Goal: Task Accomplishment & Management: Complete application form

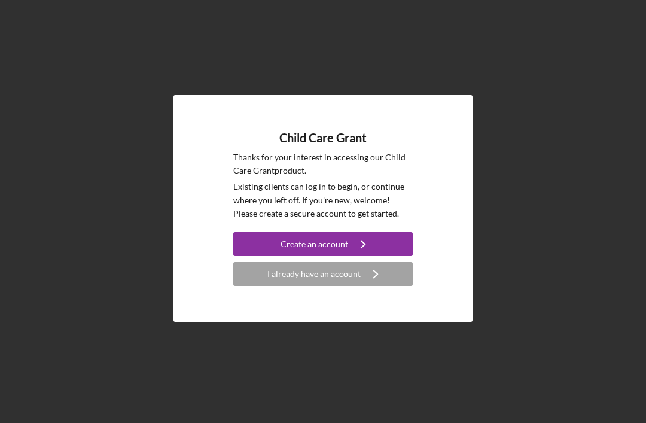
click at [364, 259] on icon "Icon/Navigate" at bounding box center [363, 244] width 30 height 30
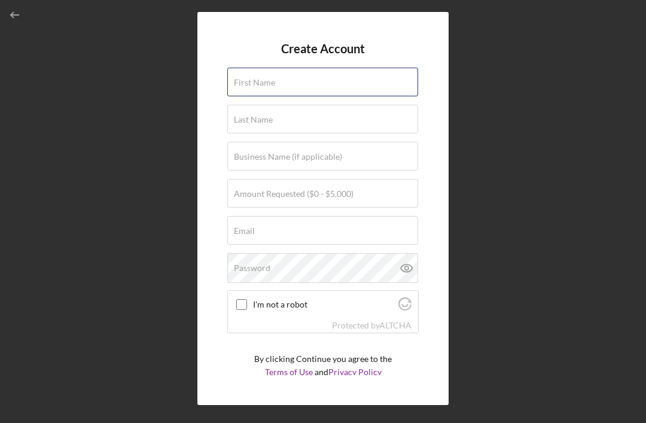
click at [366, 87] on div "First Name" at bounding box center [323, 83] width 192 height 30
type input "[PERSON_NAME]"
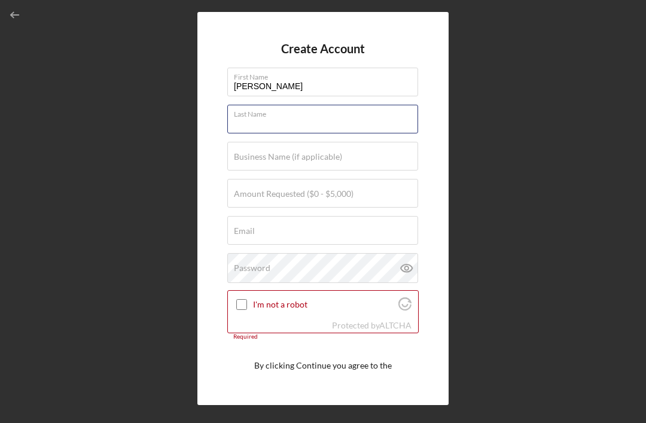
type input "[PERSON_NAME]"
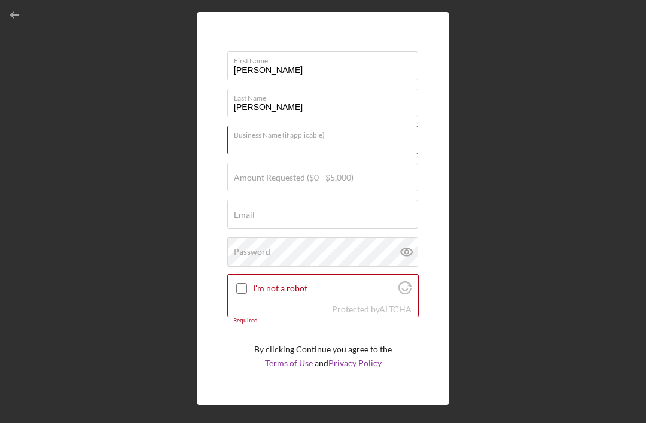
scroll to position [15, 0]
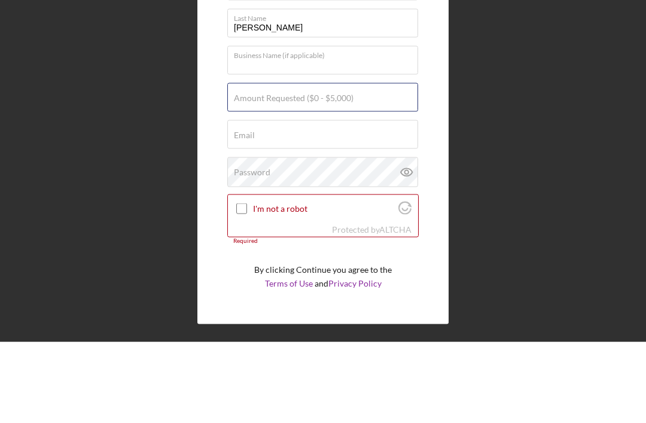
click at [369, 164] on div "Amount Requested ($0 - $5,000)" at bounding box center [323, 179] width 192 height 30
type input "$5,000"
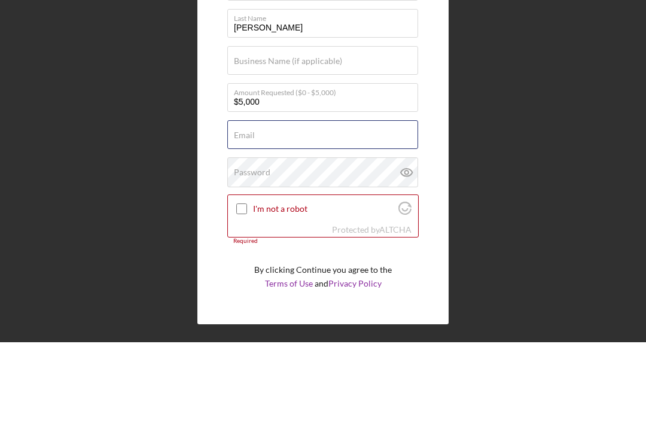
click at [365, 201] on div "Email Required" at bounding box center [323, 216] width 192 height 30
type input "[EMAIL_ADDRESS][DOMAIN_NAME]"
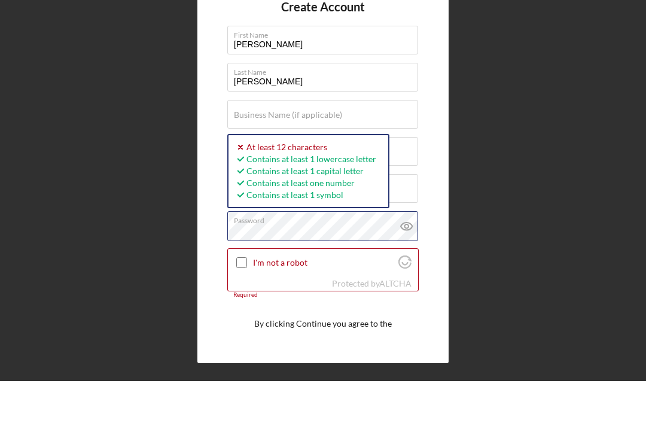
scroll to position [0, 0]
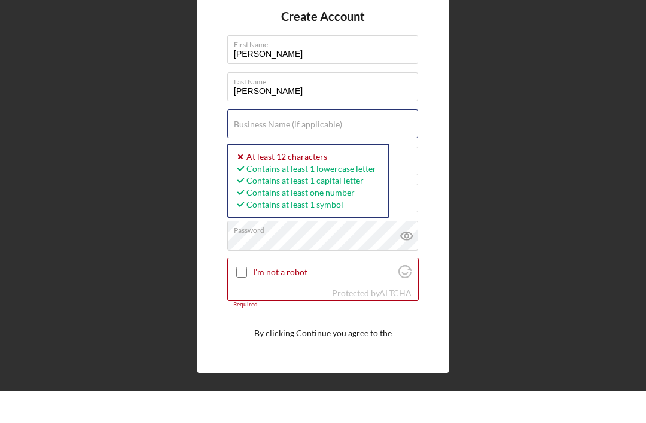
click at [359, 142] on div "Business Name (if applicable)" at bounding box center [323, 157] width 192 height 30
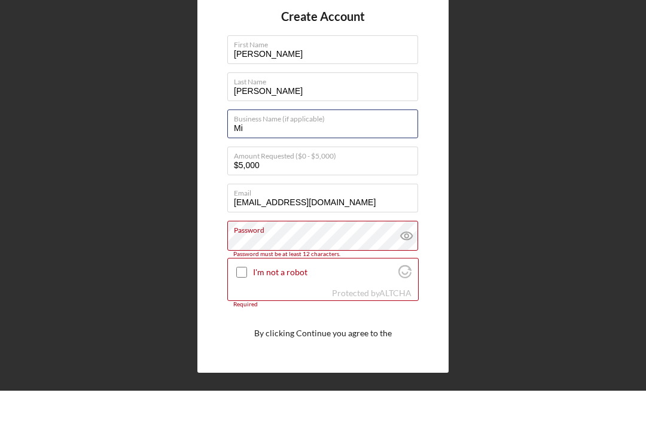
type input "M"
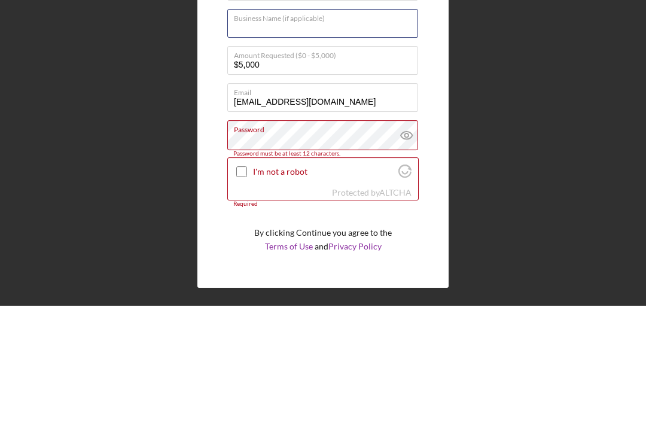
scroll to position [15, 0]
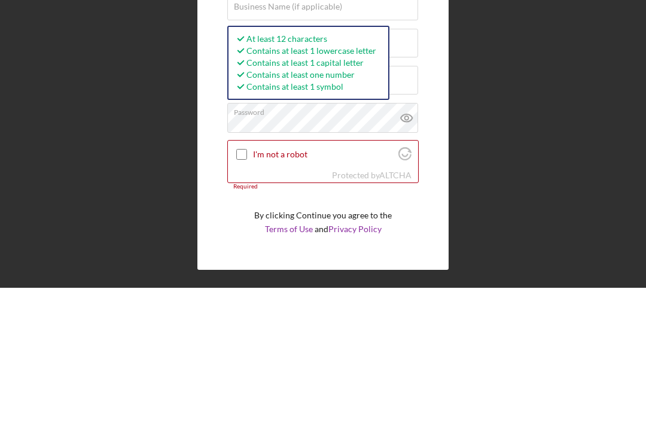
click at [249, 283] on div at bounding box center [242, 290] width 14 height 14
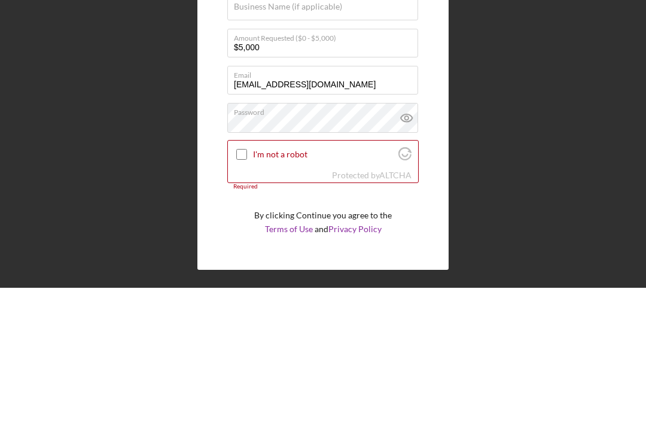
scroll to position [38, 0]
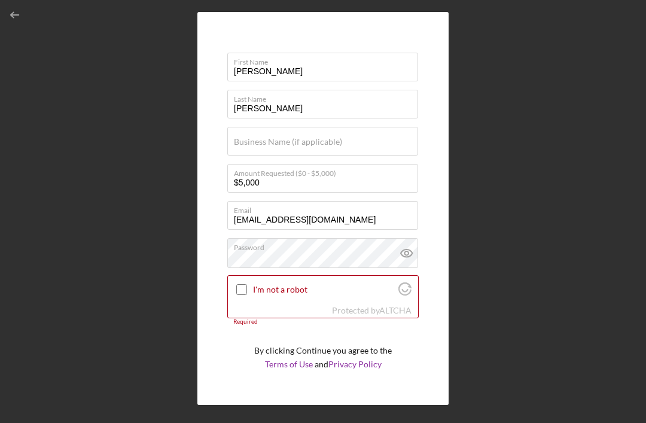
click at [247, 284] on input "I'm not a robot" at bounding box center [241, 289] width 11 height 11
checkbox input "true"
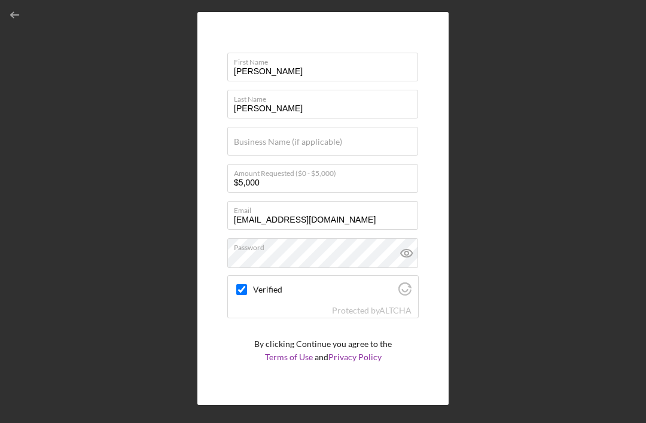
scroll to position [8, 0]
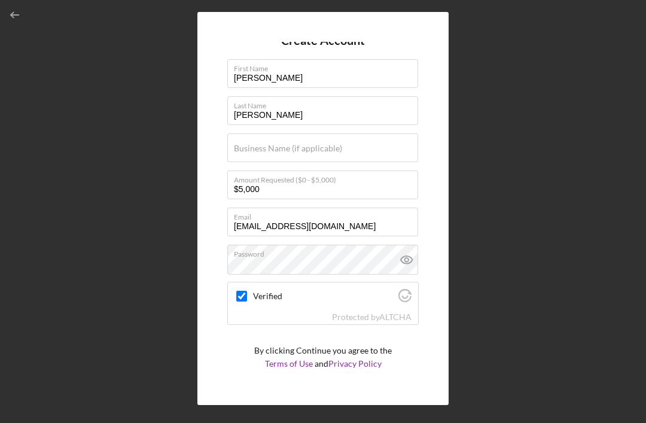
click at [330, 382] on div "Create Account" at bounding box center [314, 394] width 59 height 24
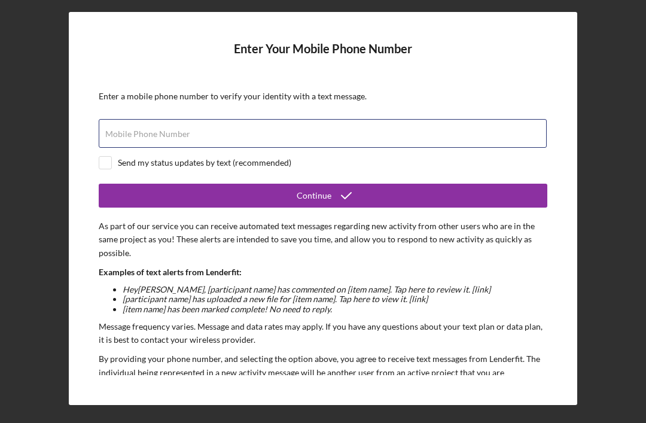
click at [215, 119] on div "Mobile Phone Number" at bounding box center [323, 134] width 449 height 30
type input "[PHONE_NUMBER]"
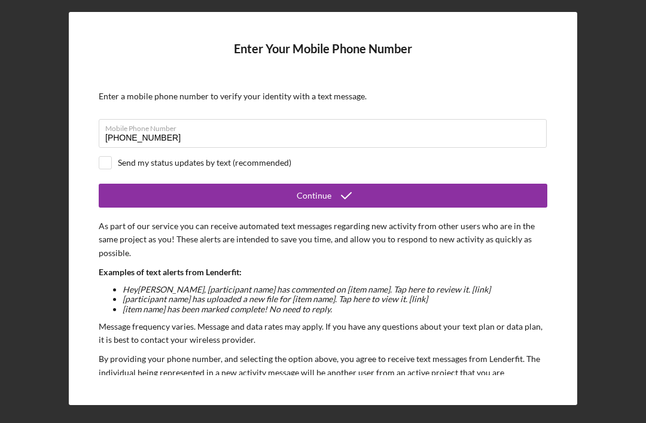
click at [114, 184] on button "Continue" at bounding box center [323, 196] width 449 height 24
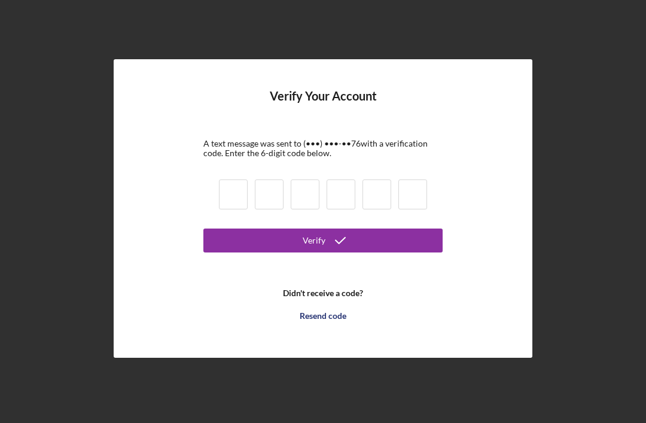
click at [237, 184] on input at bounding box center [233, 195] width 29 height 30
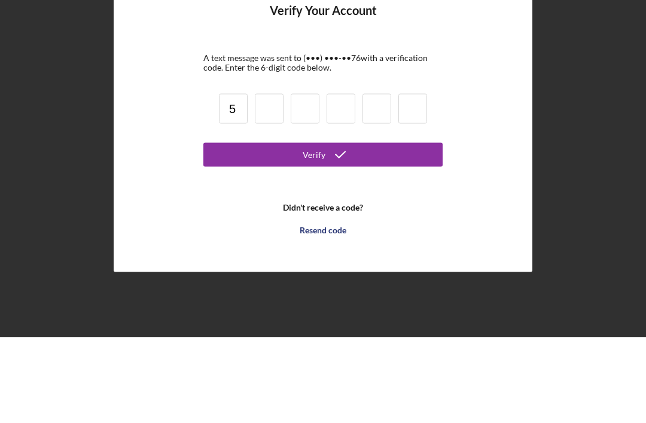
type input "5"
type input "3"
type input "5"
type input "8"
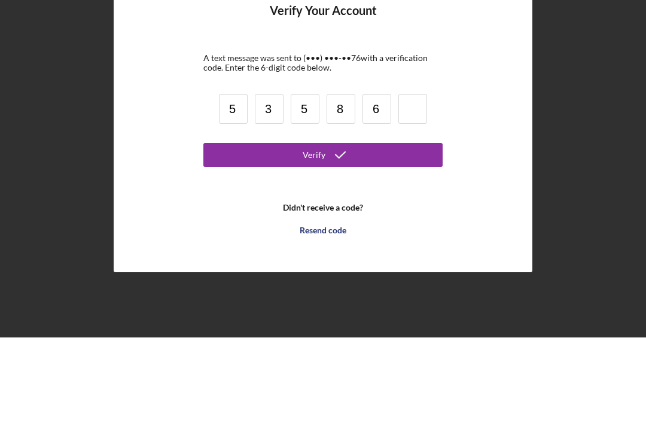
type input "6"
type input "9"
click at [379, 229] on button "Verify" at bounding box center [323, 241] width 239 height 24
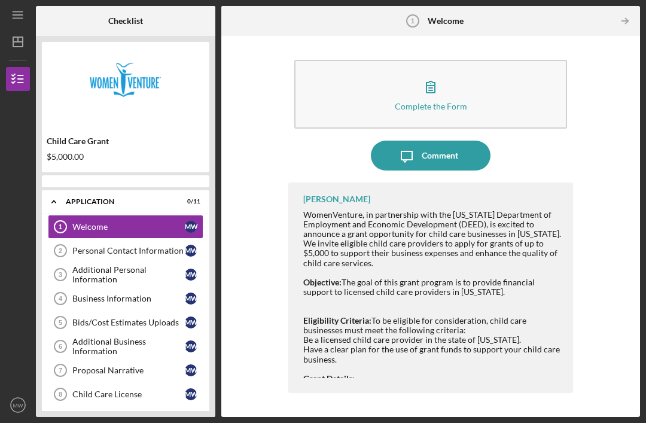
scroll to position [38, 0]
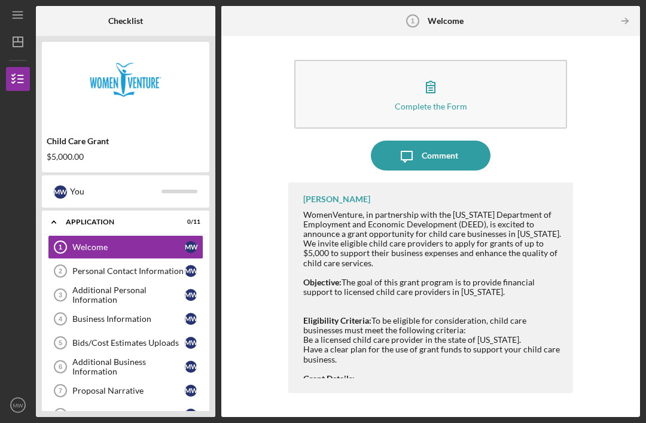
click at [496, 60] on button "Complete the Form Form" at bounding box center [430, 94] width 273 height 69
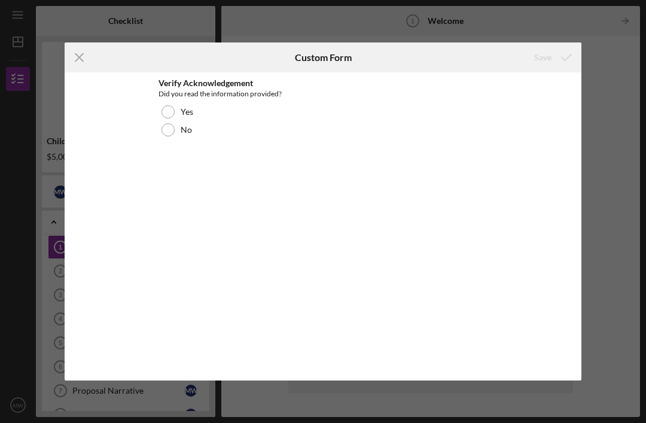
click at [173, 107] on div "Yes" at bounding box center [323, 112] width 329 height 18
click at [543, 59] on div "Save" at bounding box center [542, 57] width 17 height 24
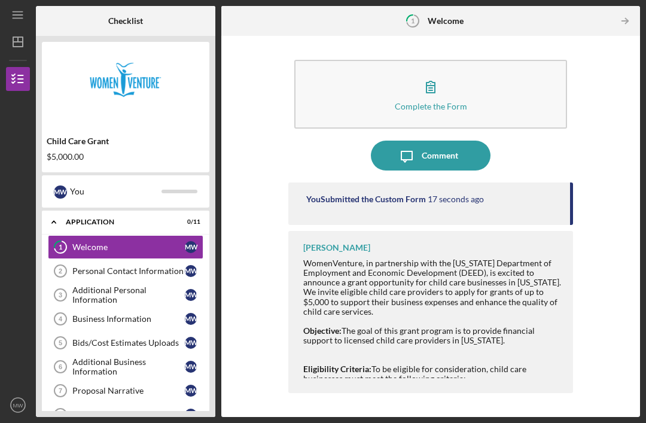
click at [486, 60] on button "Complete the Form Form" at bounding box center [430, 94] width 273 height 69
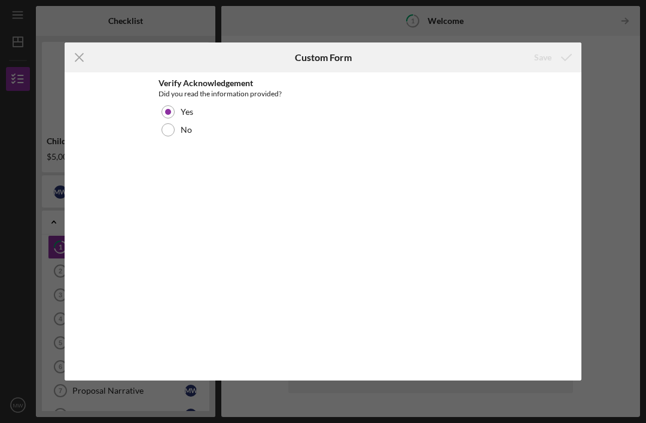
click at [193, 110] on label "Yes" at bounding box center [187, 112] width 13 height 10
click at [77, 62] on icon "Icon/Menu Close" at bounding box center [80, 57] width 30 height 30
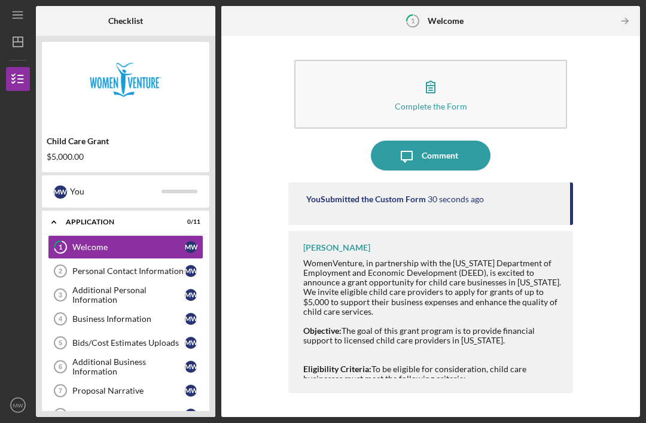
click at [109, 266] on div "Personal Contact Information" at bounding box center [128, 271] width 113 height 10
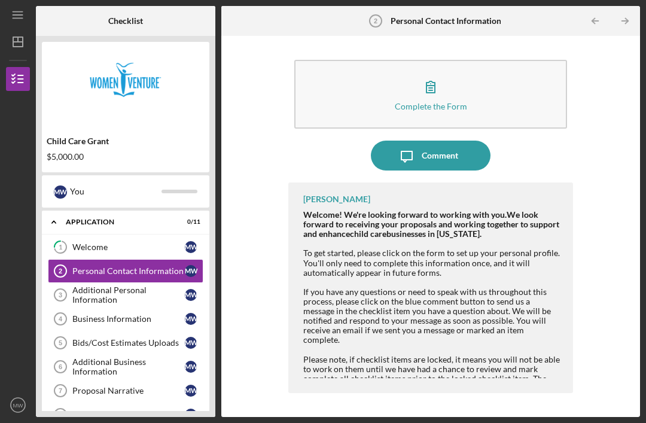
click at [461, 141] on button "Icon/Message Comment" at bounding box center [431, 156] width 120 height 30
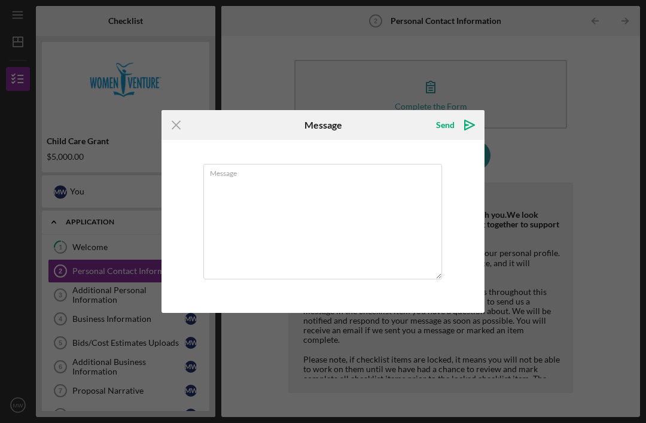
click at [183, 120] on icon "Icon/Menu Close" at bounding box center [177, 125] width 30 height 30
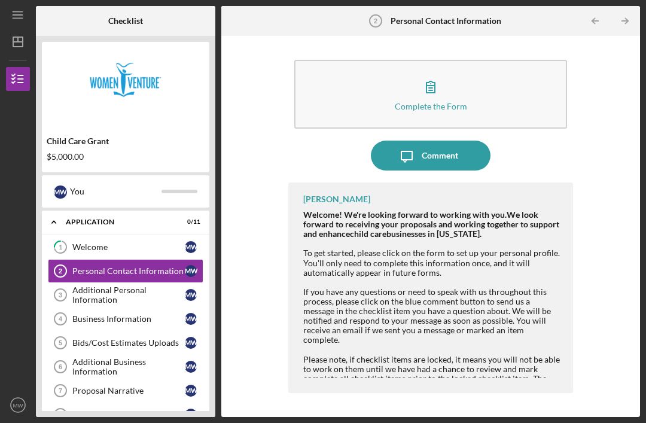
click at [458, 60] on button "Complete the Form Form" at bounding box center [430, 94] width 273 height 69
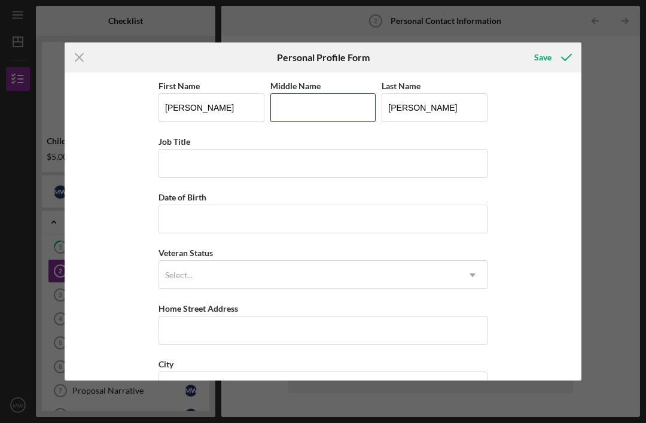
click at [329, 113] on input "Middle Name" at bounding box center [324, 107] width 106 height 29
type input "[PERSON_NAME]"
click at [338, 168] on input "Job Title" at bounding box center [323, 163] width 329 height 29
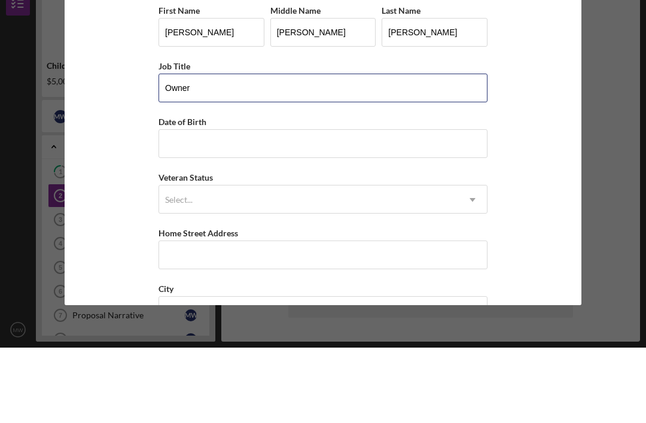
type input "Owner"
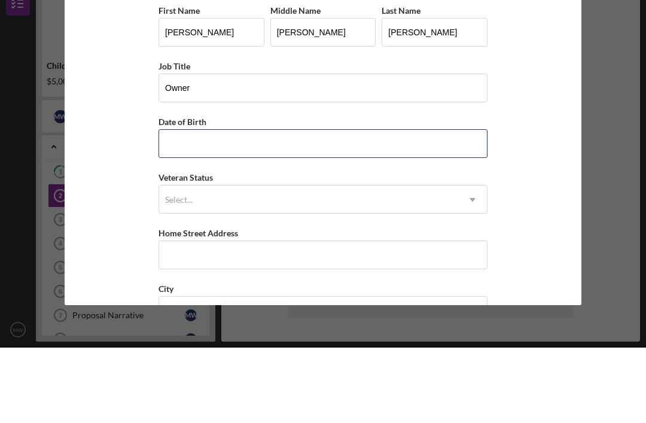
click at [247, 205] on input "Date of Birth" at bounding box center [323, 219] width 329 height 29
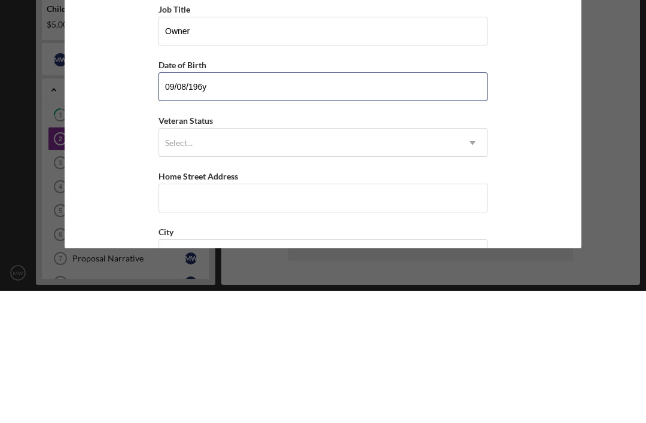
type input "[DATE]"
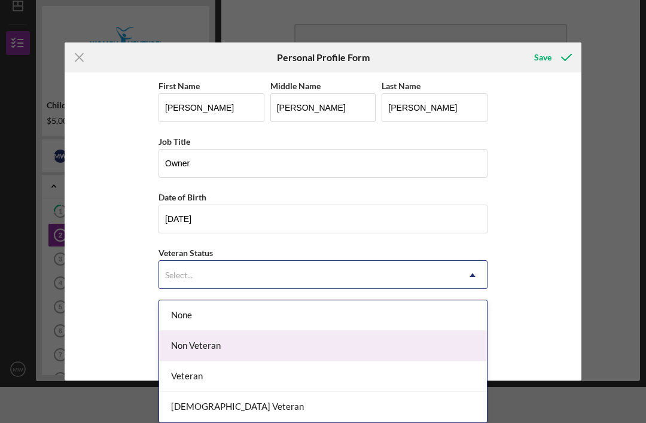
click at [390, 344] on div "Non Veteran" at bounding box center [323, 346] width 328 height 31
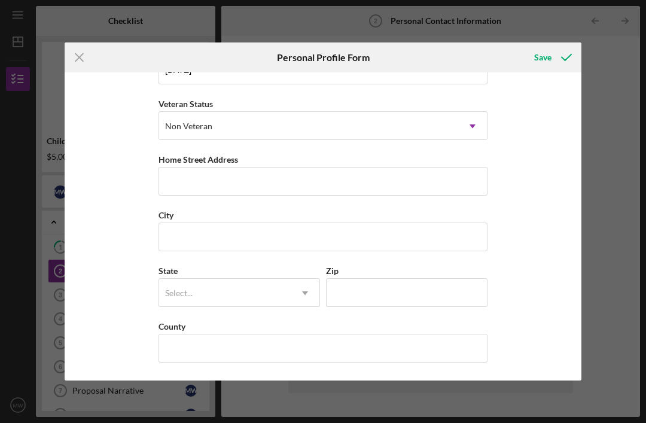
scroll to position [148, 0]
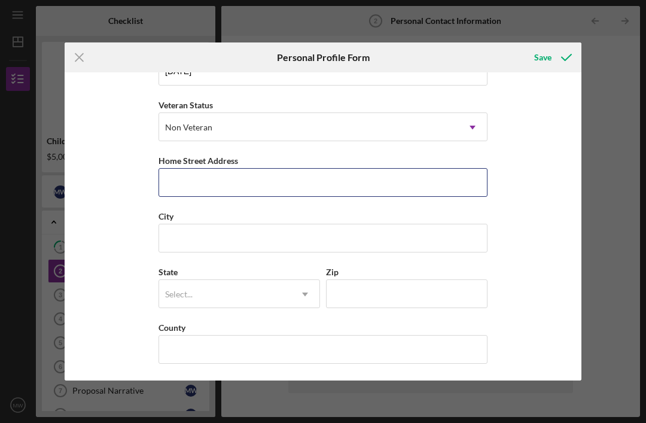
click at [350, 196] on input "Home Street Address" at bounding box center [323, 182] width 329 height 29
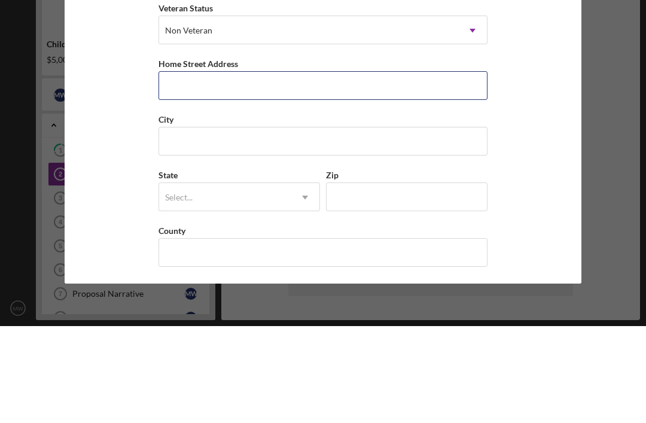
type input "[STREET_ADDRESS]"
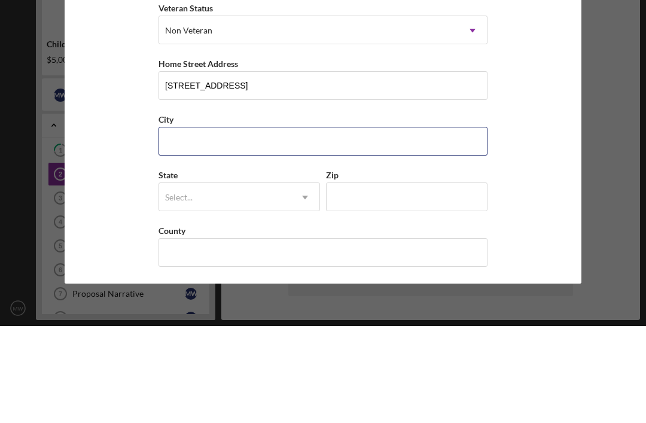
type input "Willmar"
type input "MN"
type input "56201"
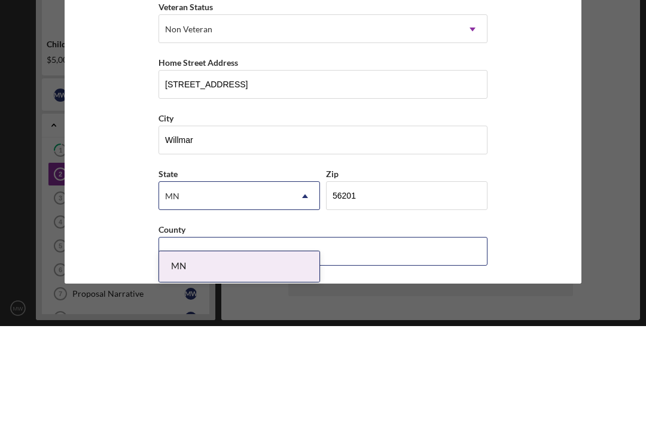
scroll to position [157, 0]
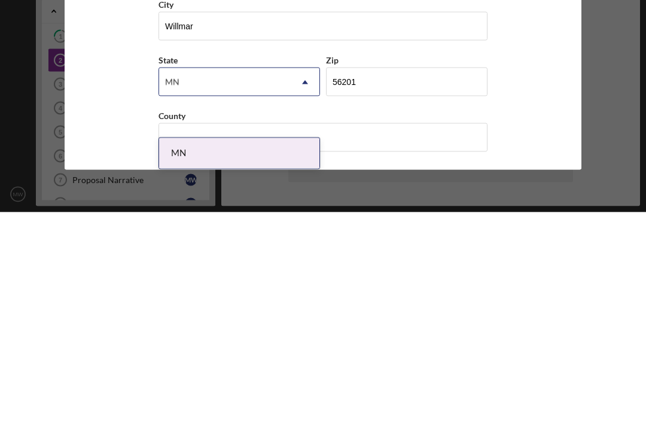
click at [305, 349] on div "MN" at bounding box center [239, 364] width 160 height 31
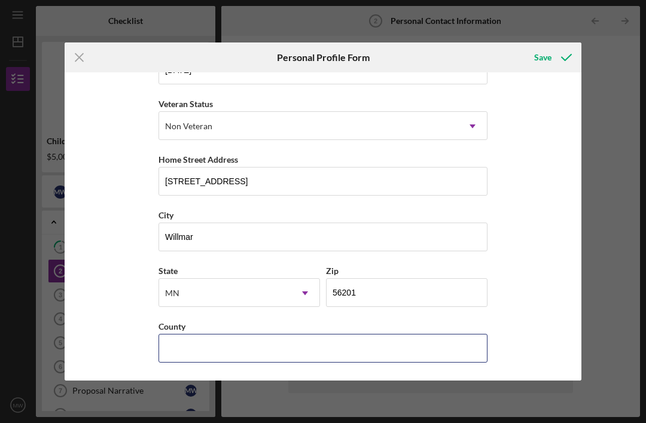
click at [272, 349] on input "County" at bounding box center [323, 348] width 329 height 29
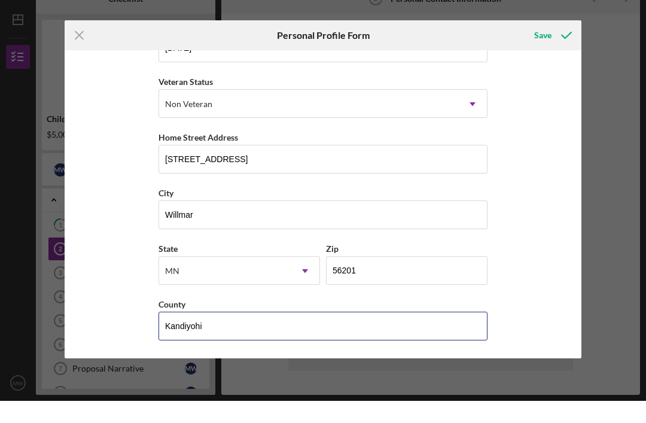
scroll to position [0, 0]
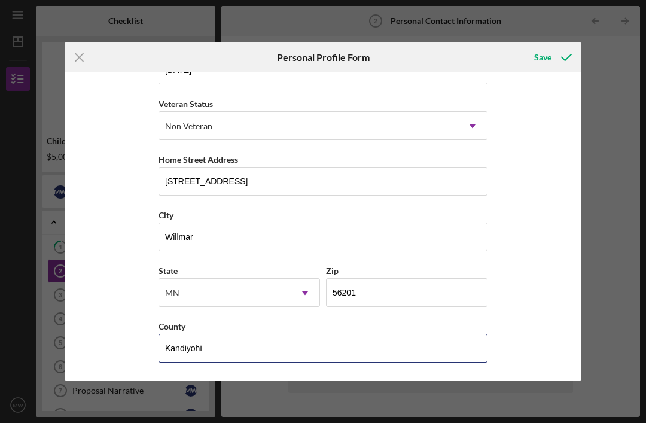
type input "Kandiyohi"
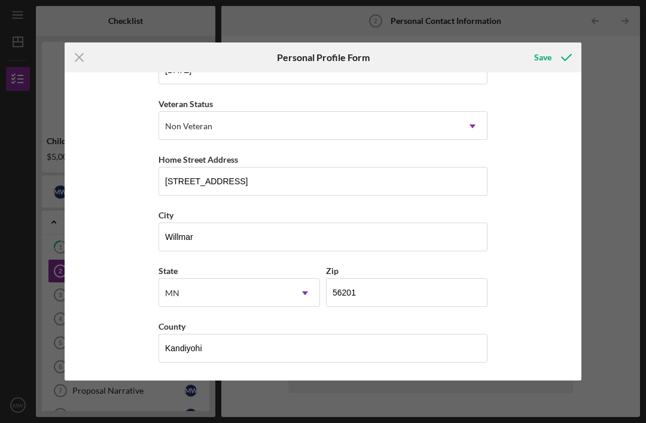
click at [546, 56] on div "Save" at bounding box center [542, 57] width 17 height 24
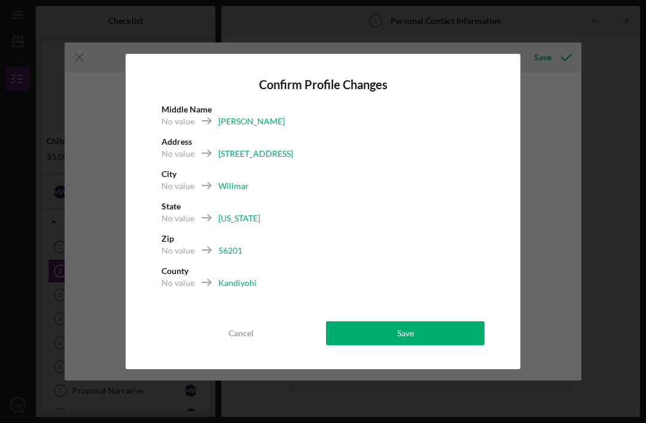
click at [419, 335] on button "Save" at bounding box center [405, 333] width 159 height 24
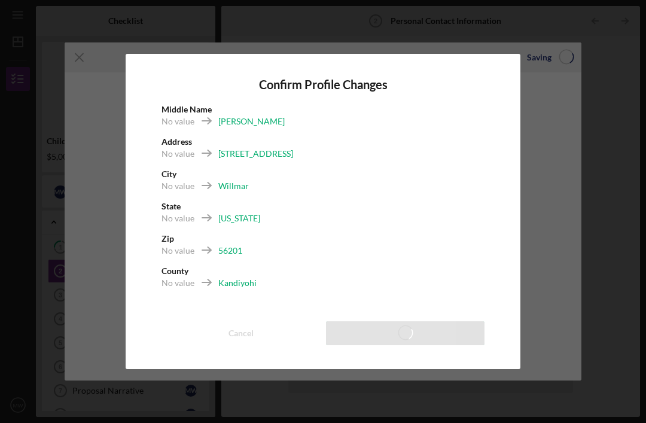
scroll to position [38, 0]
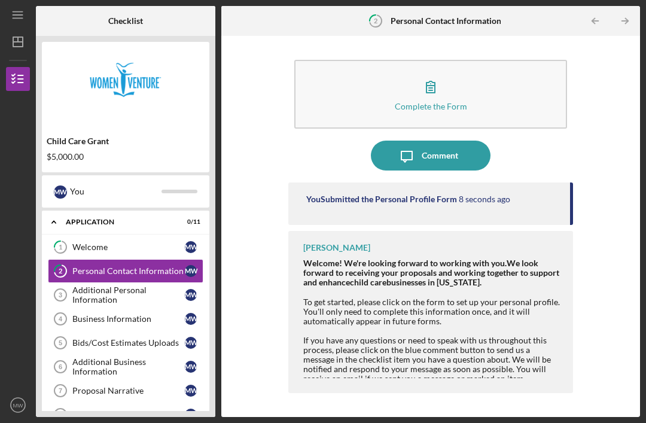
click at [132, 286] on div "Additional Personal Information" at bounding box center [128, 295] width 113 height 19
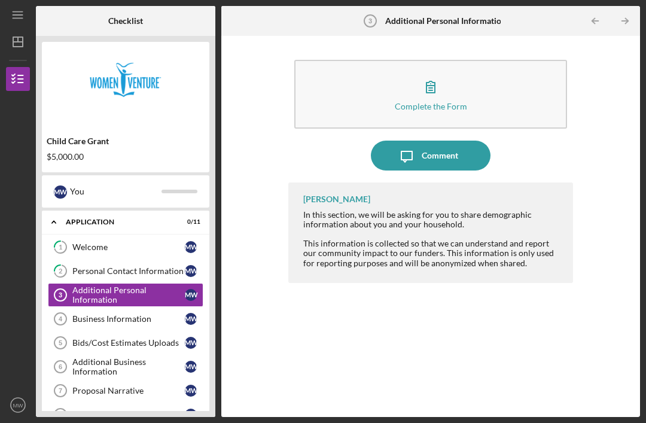
click at [488, 62] on button "Complete the Form Form" at bounding box center [430, 94] width 273 height 69
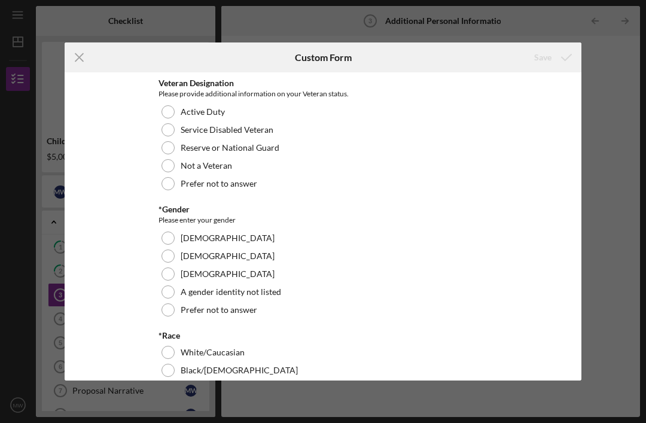
click at [174, 163] on div at bounding box center [168, 165] width 13 height 13
click at [174, 238] on div at bounding box center [168, 238] width 13 height 13
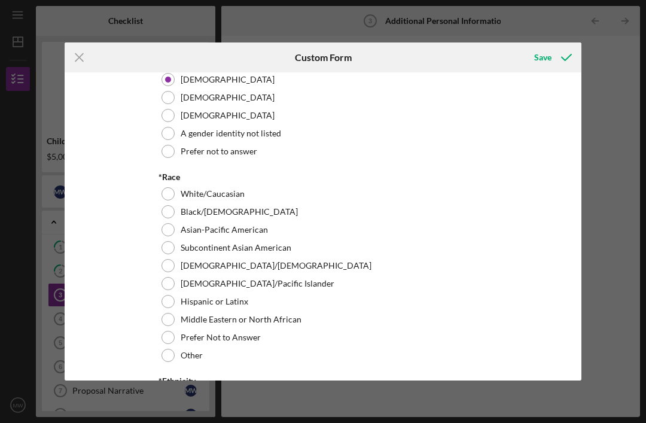
scroll to position [168, 0]
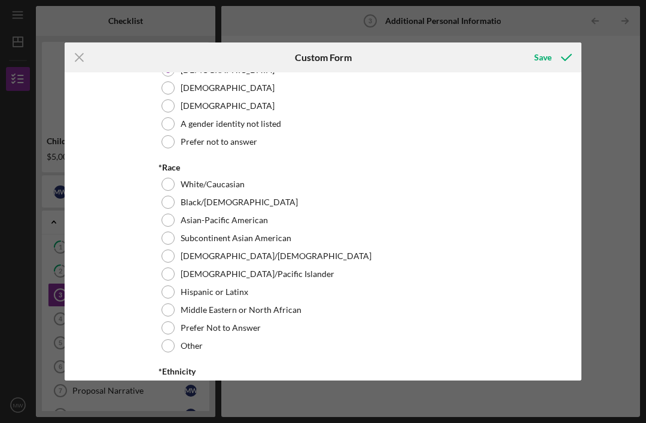
click at [171, 184] on div at bounding box center [168, 184] width 13 height 13
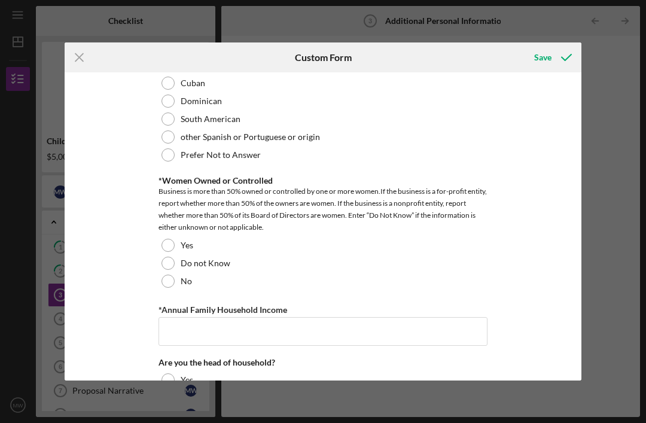
scroll to position [745, 0]
click at [172, 240] on div at bounding box center [168, 244] width 13 height 13
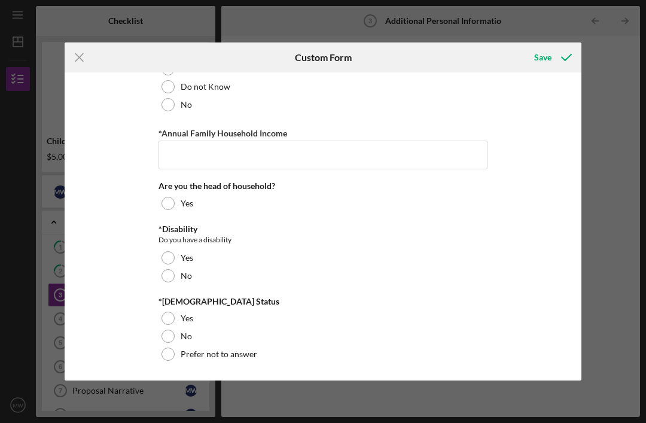
scroll to position [920, 0]
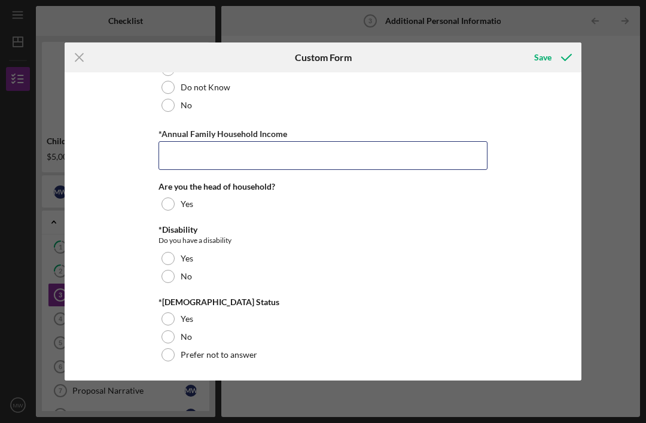
click at [262, 158] on input "*Annual Family Household Income" at bounding box center [323, 155] width 329 height 29
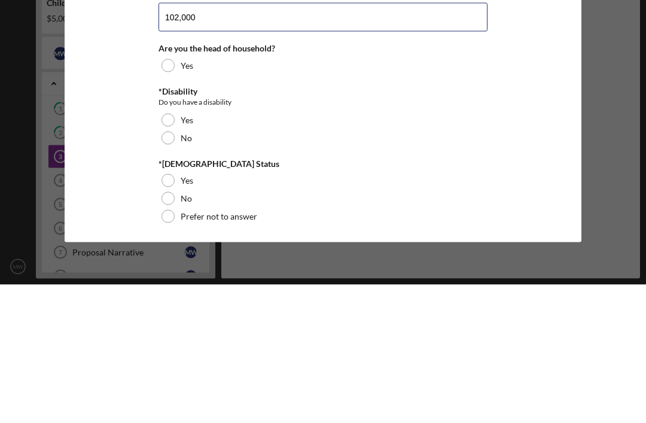
type input "102,000"
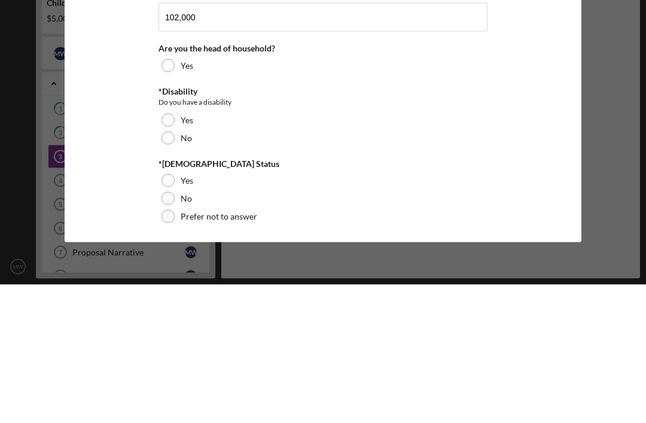
click at [171, 270] on div at bounding box center [168, 276] width 13 height 13
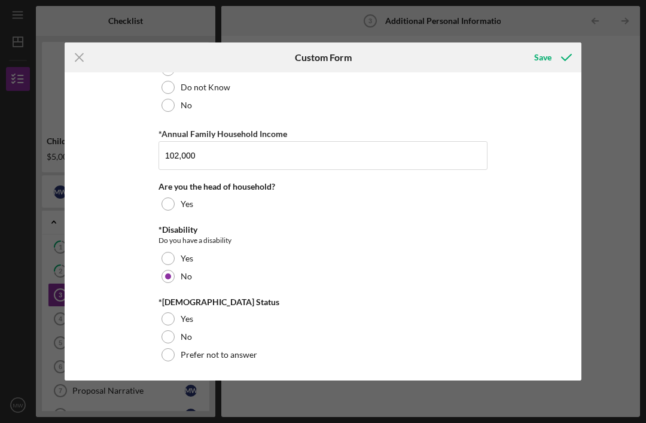
click at [174, 333] on div at bounding box center [168, 336] width 13 height 13
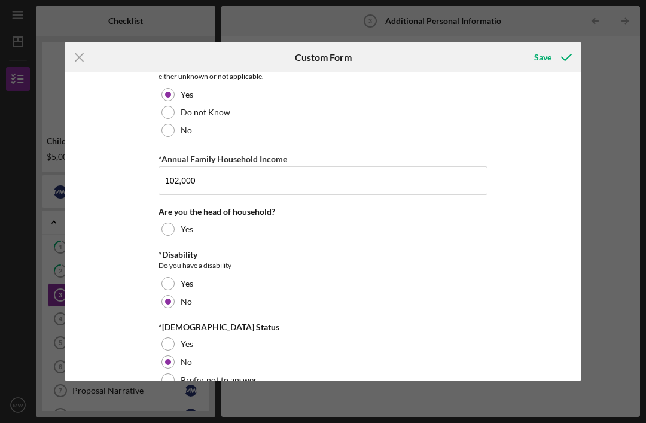
click at [540, 60] on div "Save" at bounding box center [542, 57] width 17 height 24
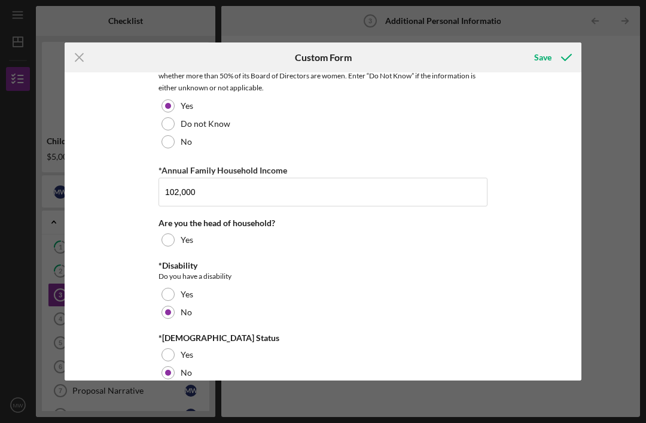
scroll to position [889, 0]
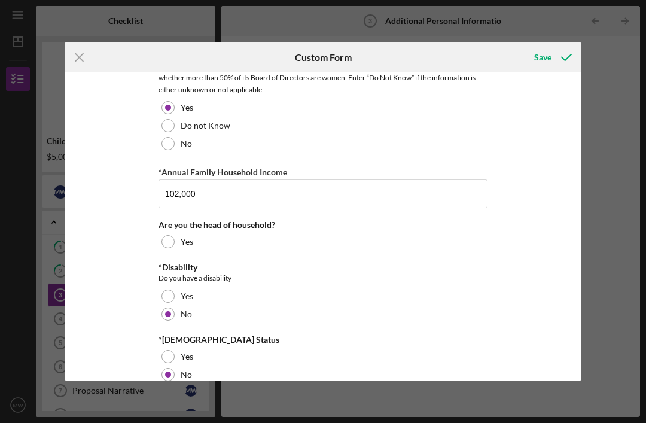
click at [542, 62] on div "Save" at bounding box center [542, 57] width 17 height 24
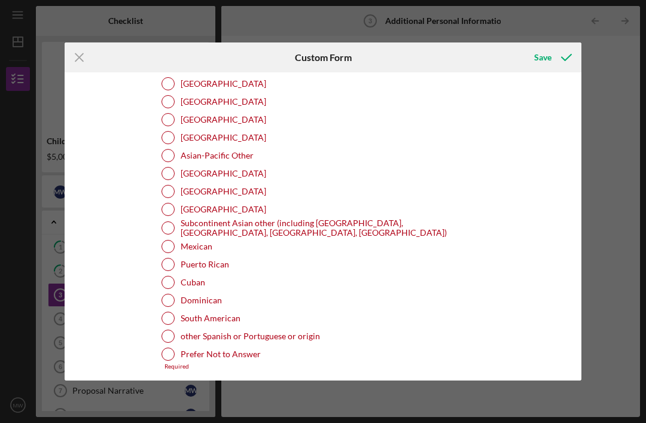
scroll to position [547, 0]
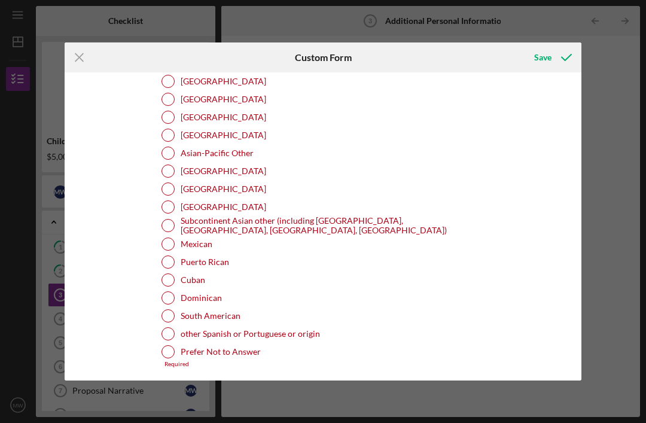
click at [174, 332] on div at bounding box center [168, 333] width 13 height 13
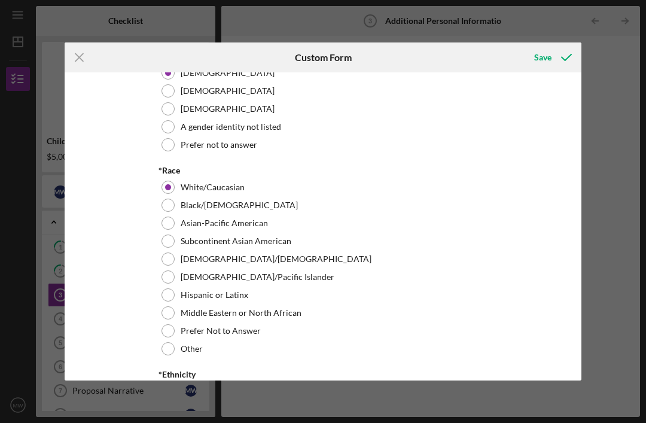
click at [546, 57] on div "Save" at bounding box center [542, 57] width 17 height 24
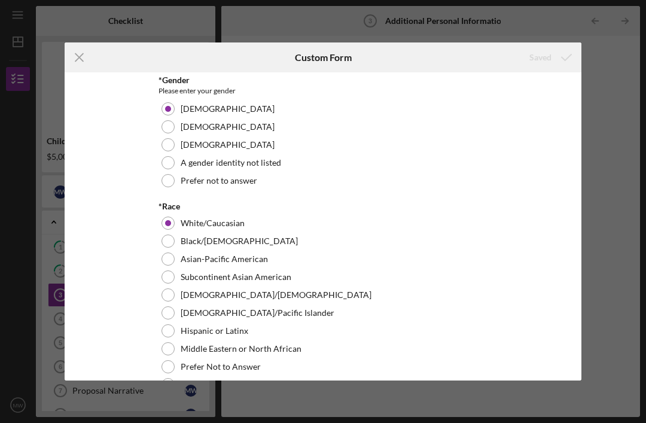
scroll to position [128, 0]
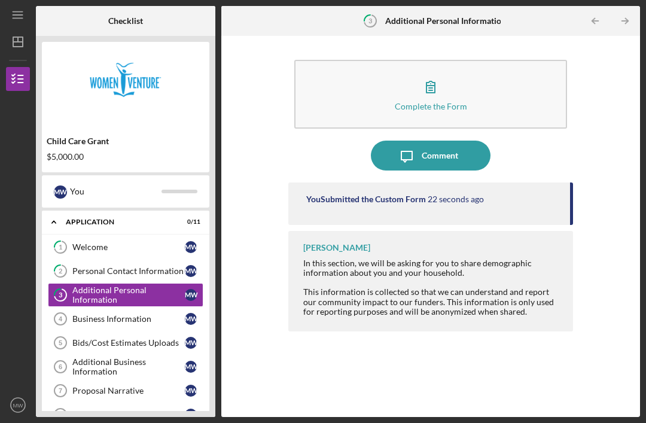
click at [148, 314] on div "Business Information" at bounding box center [128, 319] width 113 height 10
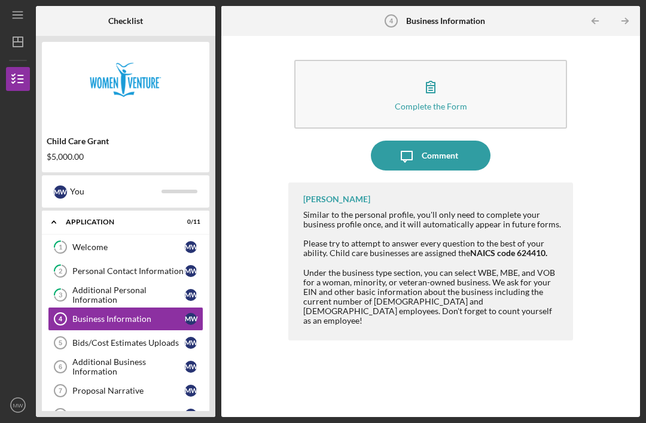
click at [493, 60] on button "Complete the Form Form" at bounding box center [430, 94] width 273 height 69
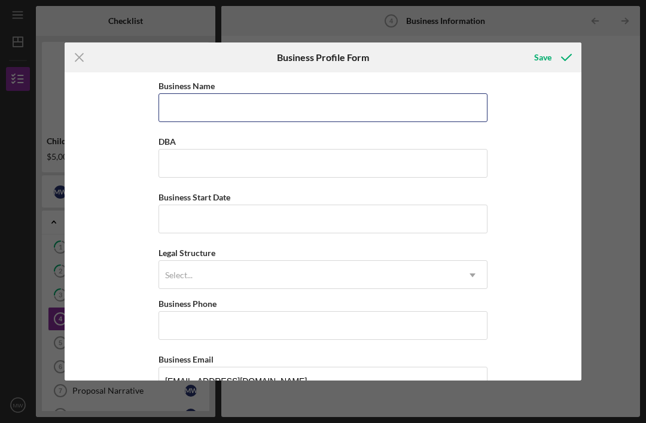
click at [375, 108] on input "Business Name" at bounding box center [323, 107] width 329 height 29
type input "[PERSON_NAME]"
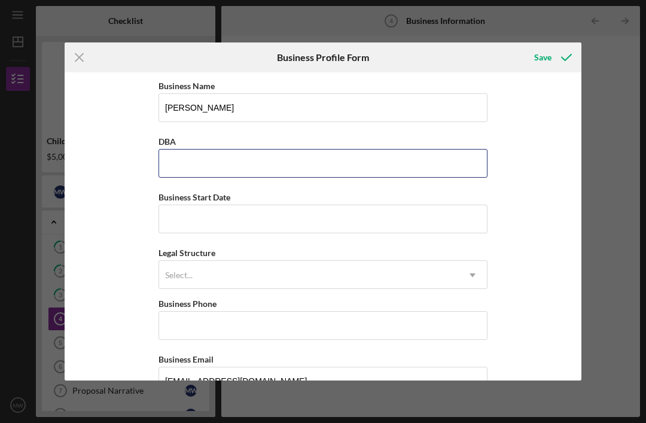
click at [276, 165] on input "DBA" at bounding box center [323, 163] width 329 height 29
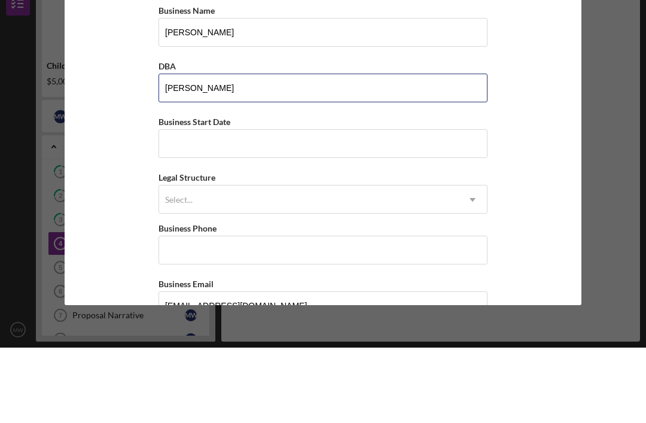
type input "[PERSON_NAME]"
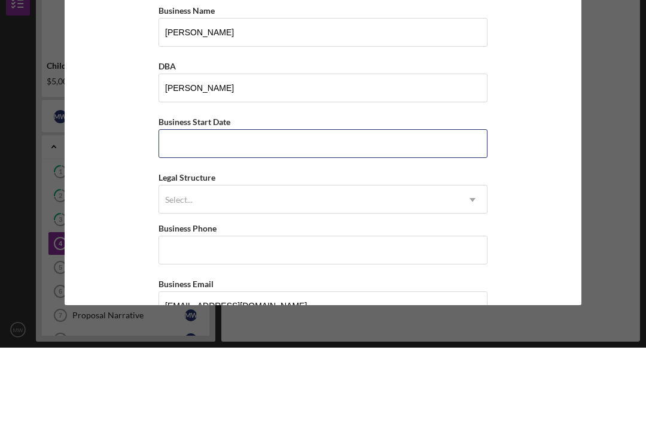
click at [284, 205] on input "Business Start Date" at bounding box center [323, 219] width 329 height 29
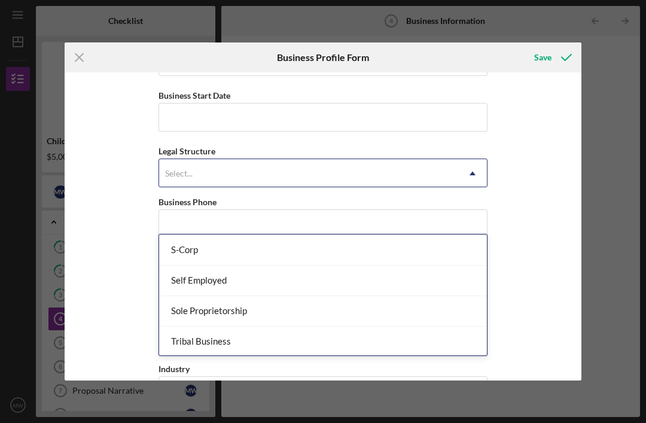
scroll to position [308, 0]
click at [332, 293] on div "Sole Proprietorship" at bounding box center [323, 308] width 328 height 31
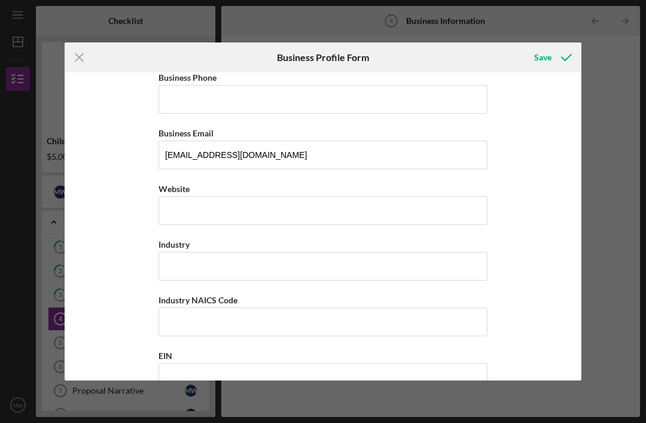
scroll to position [235, 0]
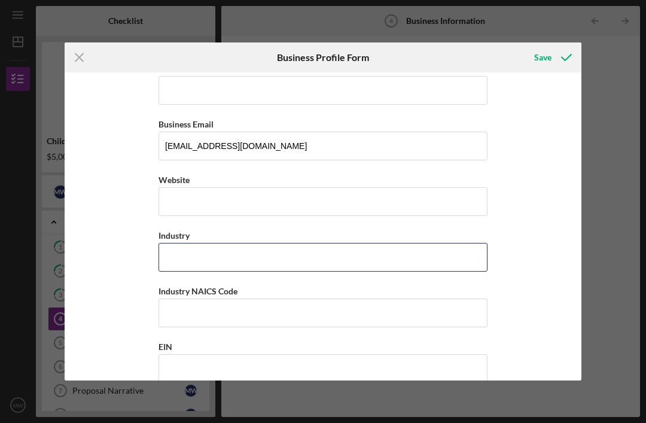
click at [454, 262] on input "Industry" at bounding box center [323, 257] width 329 height 29
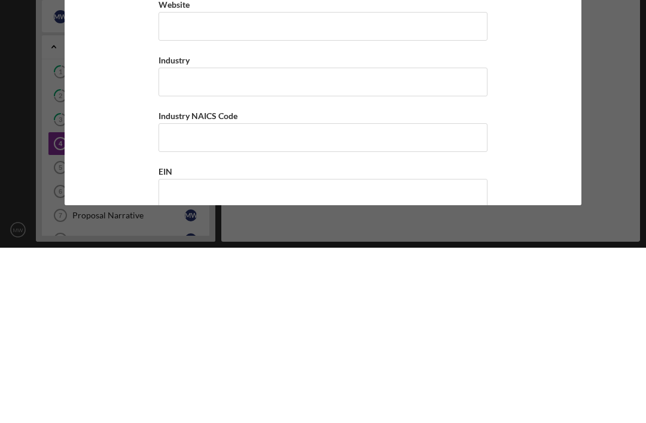
click at [605, 126] on div "Icon/Menu Close Business Profile Form Save Business Name [PERSON_NAME] DBA [PER…" at bounding box center [323, 211] width 646 height 423
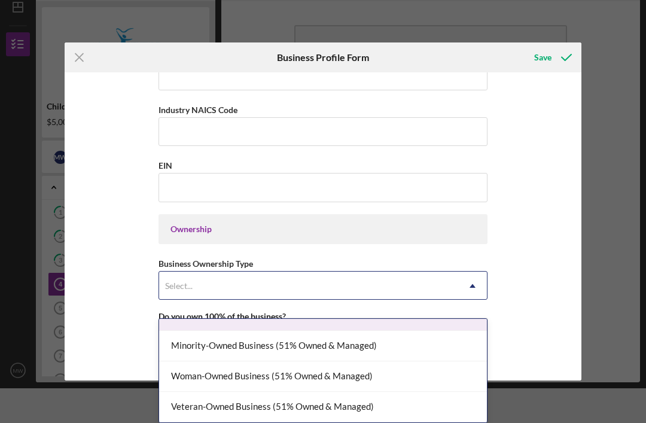
scroll to position [19, 0]
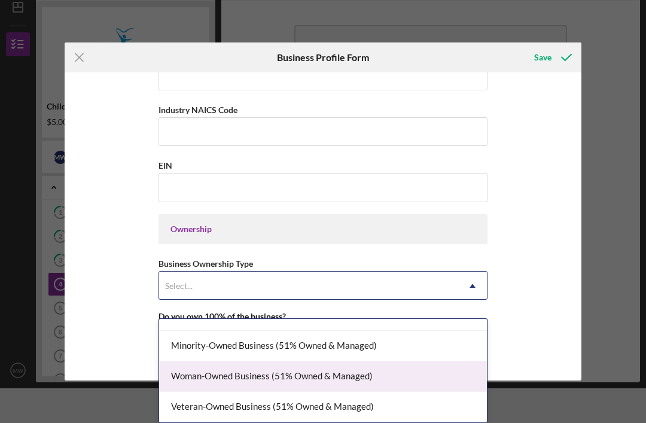
click at [379, 375] on div "Woman-Owned Business (51% Owned & Managed)" at bounding box center [323, 377] width 328 height 31
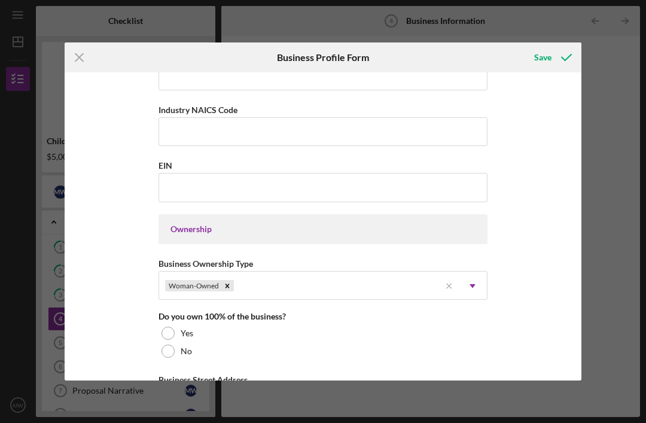
click at [172, 339] on div at bounding box center [168, 333] width 13 height 13
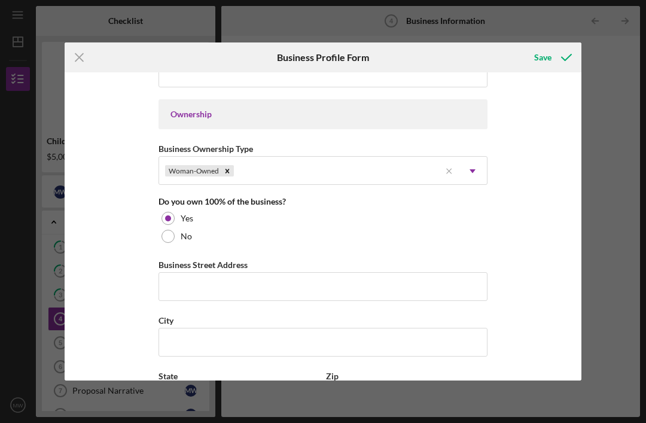
scroll to position [536, 0]
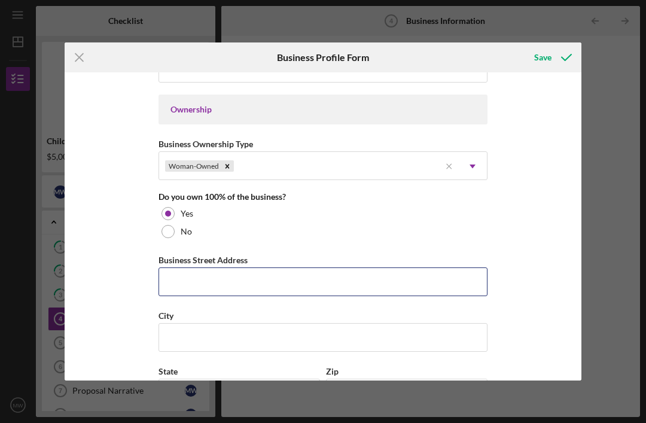
click at [460, 296] on input "Business Street Address" at bounding box center [323, 282] width 329 height 29
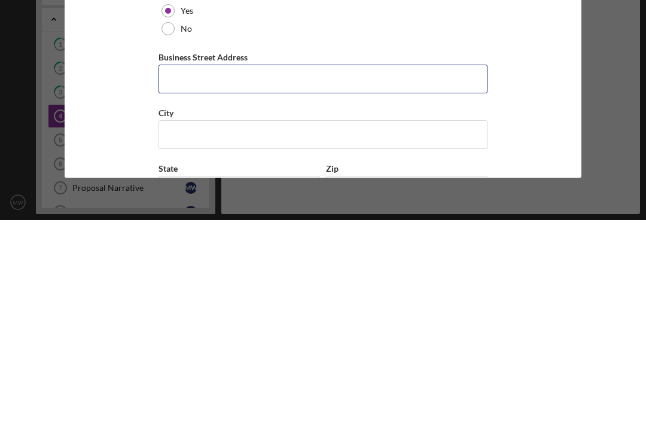
type input "[STREET_ADDRESS]"
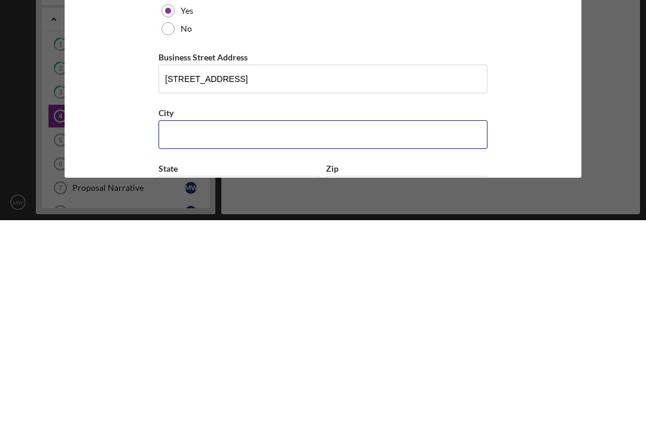
type input "Willmar"
type input "MN"
type input "56201"
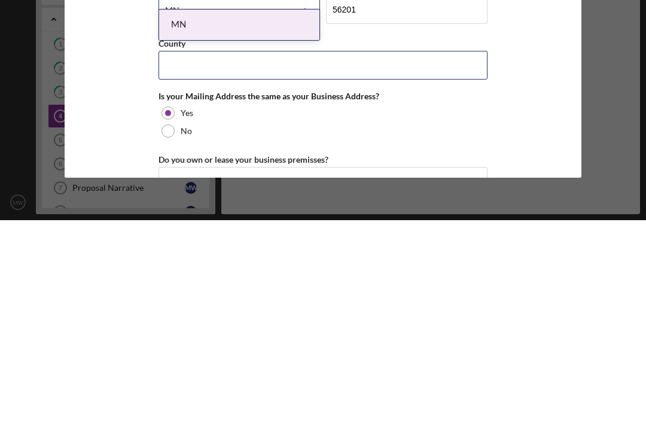
scroll to position [718, 0]
click at [433, 253] on input "County" at bounding box center [323, 267] width 329 height 29
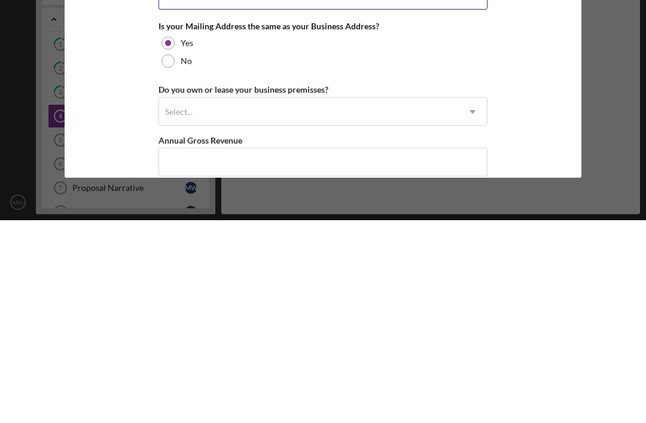
scroll to position [788, 0]
type input "Kandiyoho"
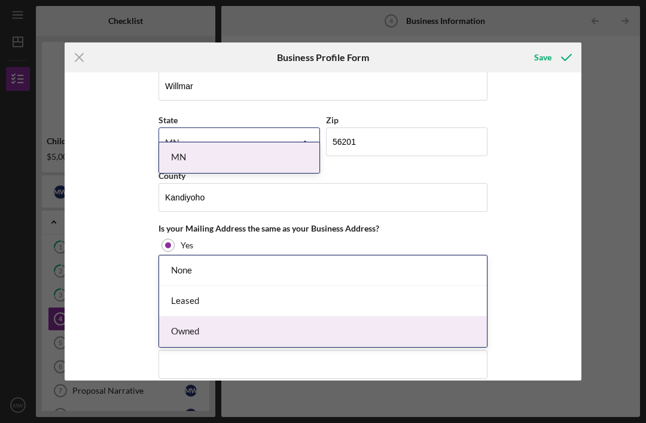
click at [313, 317] on div "Owned" at bounding box center [323, 332] width 328 height 31
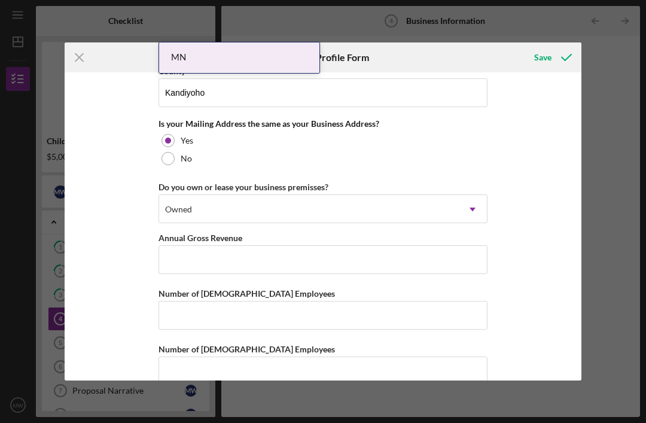
scroll to position [897, 0]
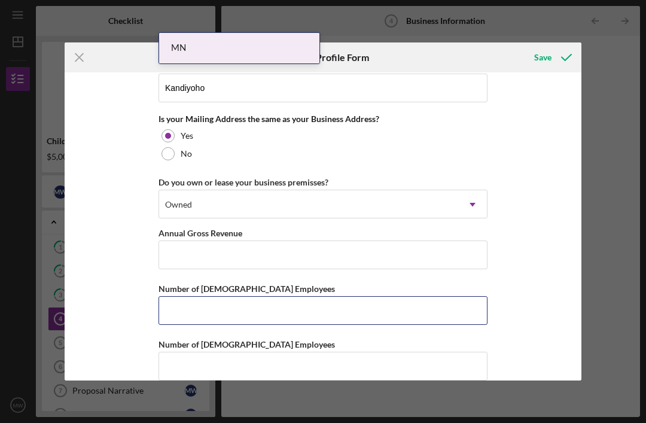
click at [369, 324] on input "Number of [DEMOGRAPHIC_DATA] Employees" at bounding box center [323, 310] width 329 height 29
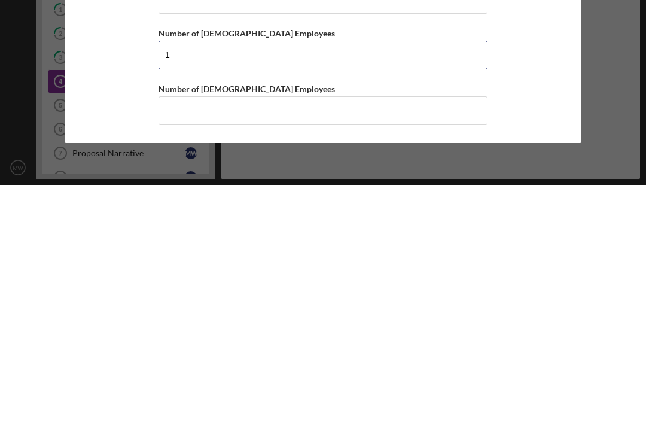
scroll to position [933, 0]
type input "1"
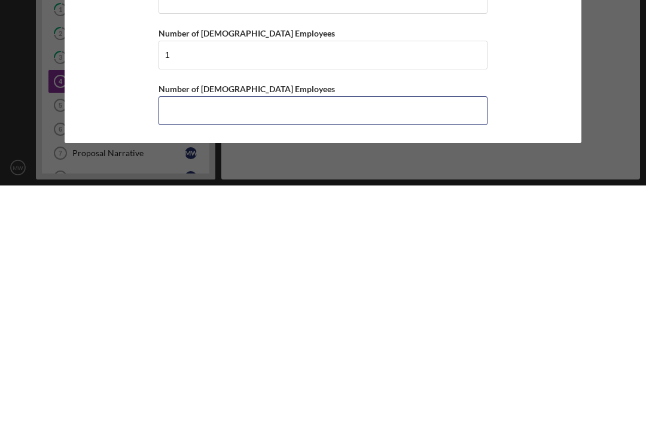
click at [300, 334] on input "Number of [DEMOGRAPHIC_DATA] Employees" at bounding box center [323, 348] width 329 height 29
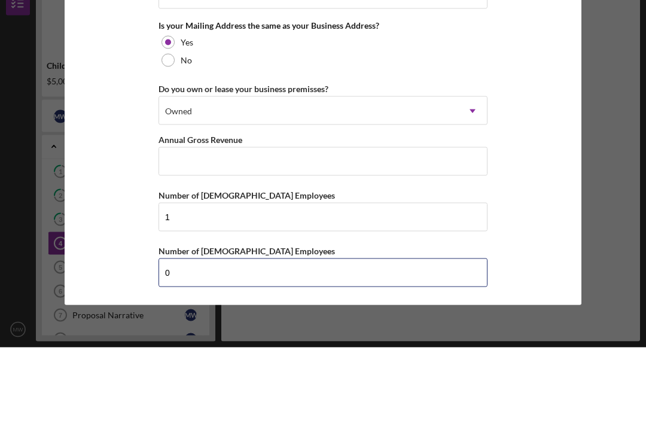
type input "0"
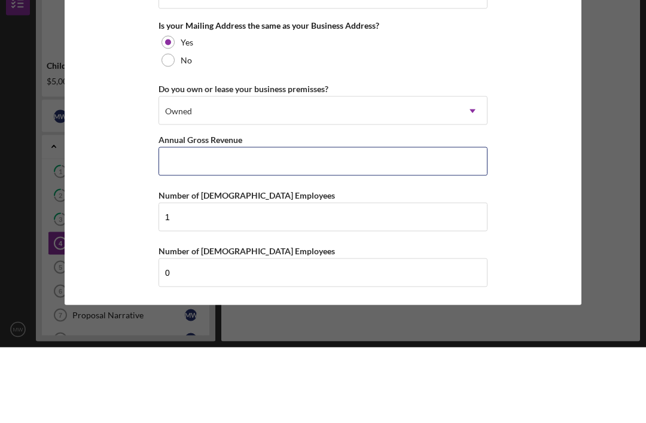
click at [279, 223] on input "Annual Gross Revenue" at bounding box center [323, 237] width 329 height 29
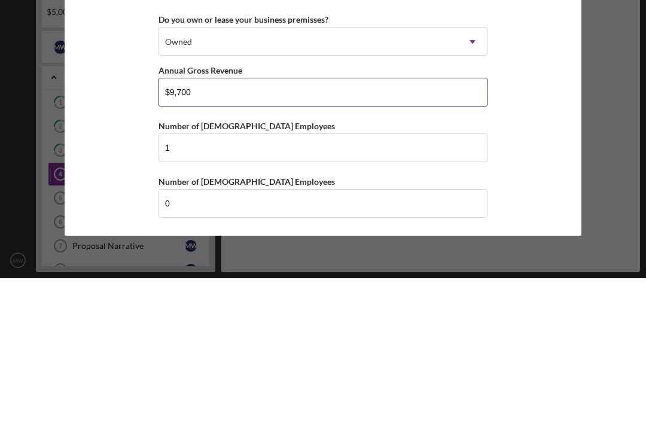
type input "$97,000"
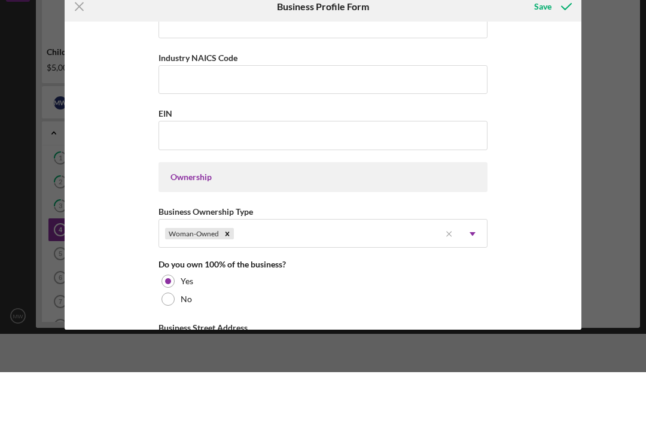
scroll to position [427, 0]
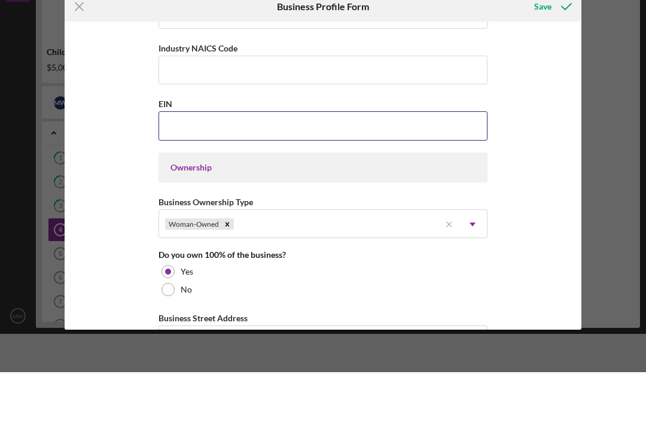
click at [266, 162] on input "EIN" at bounding box center [323, 176] width 329 height 29
type input "[US_EMPLOYER_IDENTIFICATION_NUMBER]"
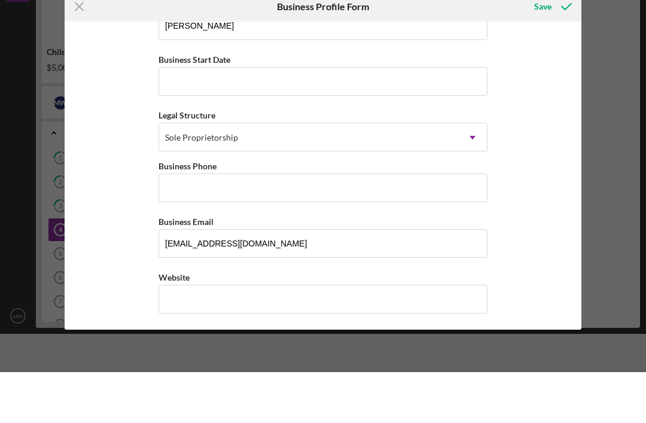
scroll to position [83, 0]
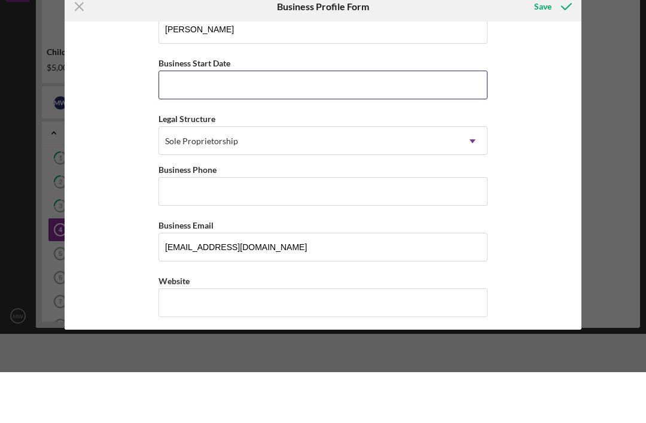
click at [336, 122] on input "Business Start Date" at bounding box center [323, 136] width 329 height 29
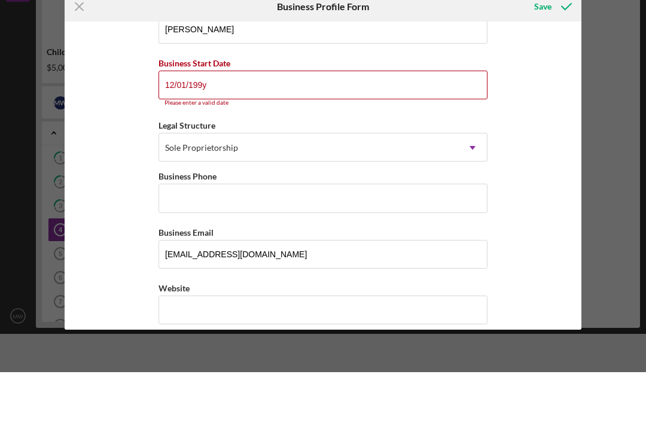
type input "[DATE]"
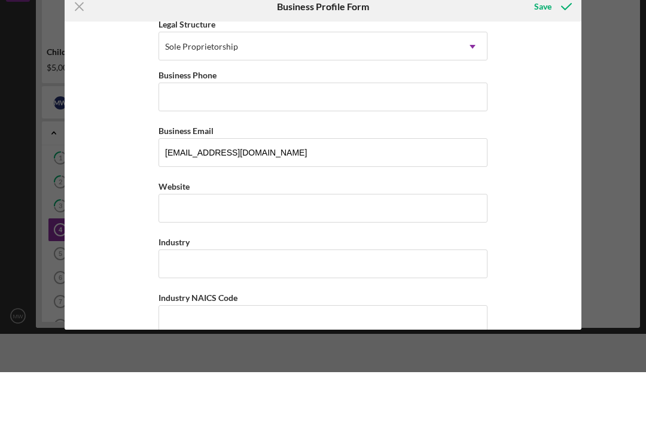
scroll to position [178, 0]
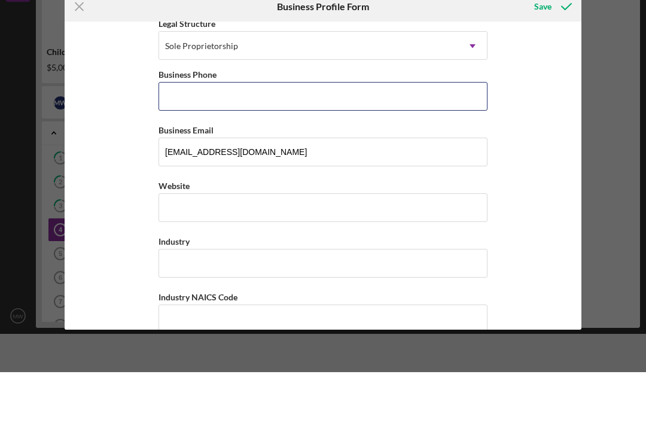
click at [339, 133] on input "Business Phone" at bounding box center [323, 147] width 329 height 29
type input "[PHONE_NUMBER]"
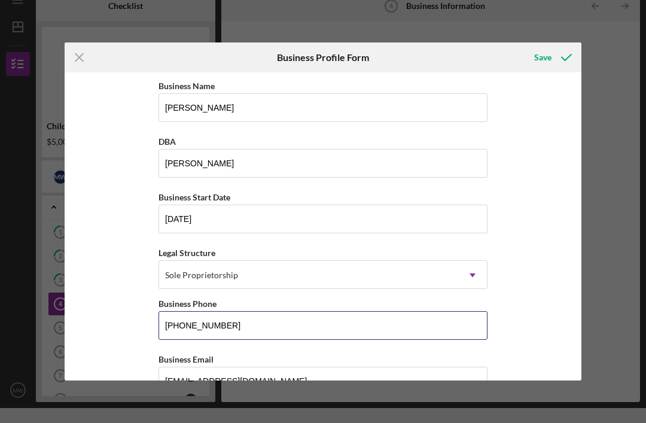
scroll to position [0, 0]
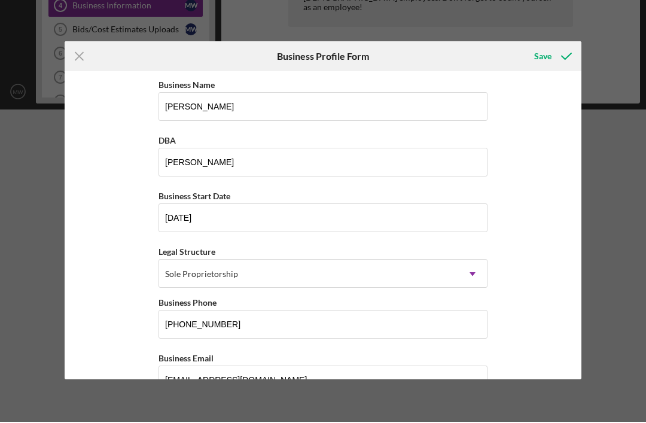
click at [546, 55] on div "Save" at bounding box center [542, 57] width 17 height 24
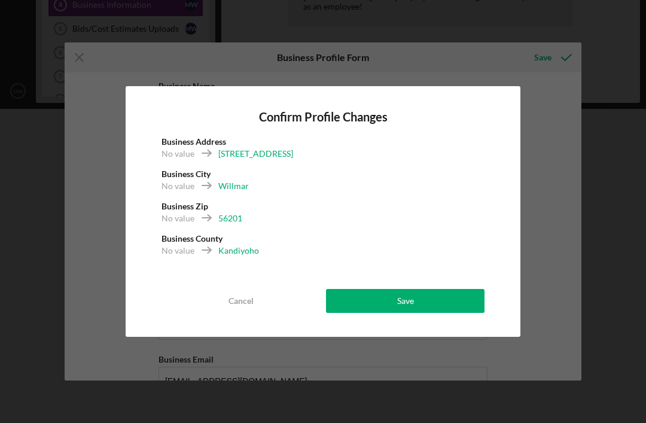
click at [260, 251] on div "No value Kandiyoho" at bounding box center [323, 255] width 323 height 20
click at [260, 242] on div "Business County No value Kandiyoho" at bounding box center [323, 249] width 323 height 32
click at [245, 300] on div "Cancel" at bounding box center [241, 301] width 25 height 24
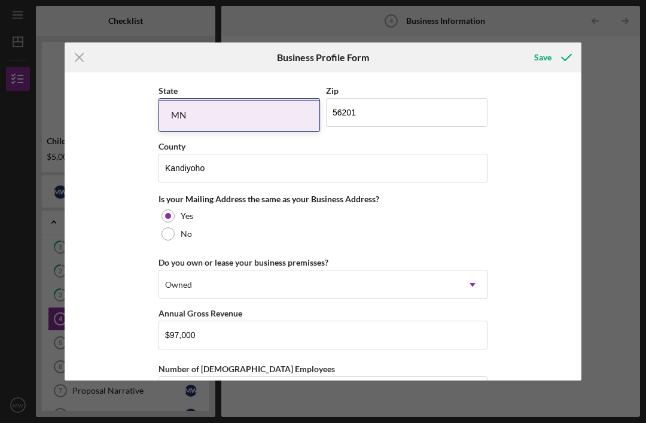
scroll to position [809, 0]
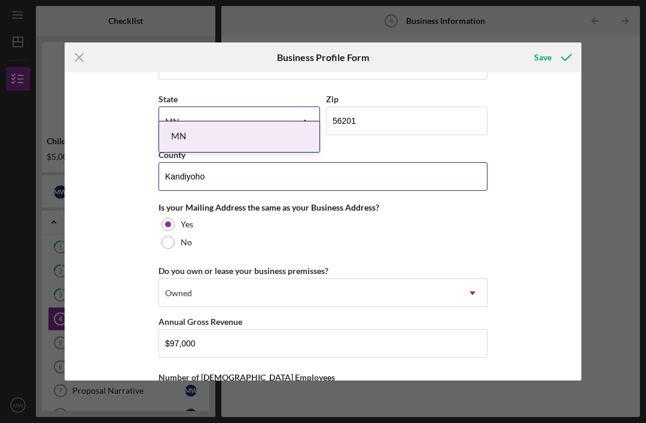
click at [303, 189] on input "Kandiyoho" at bounding box center [323, 176] width 329 height 29
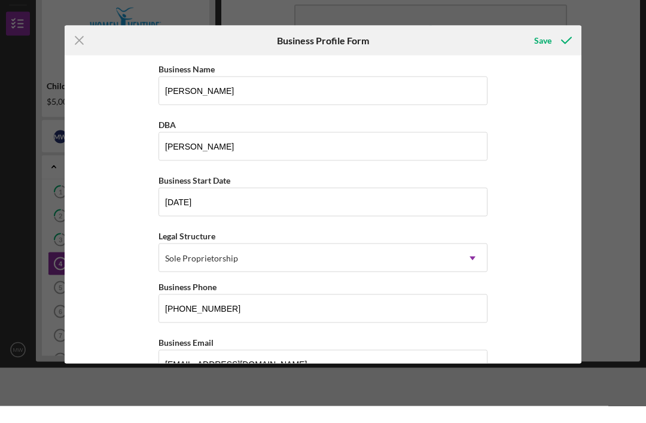
scroll to position [0, 0]
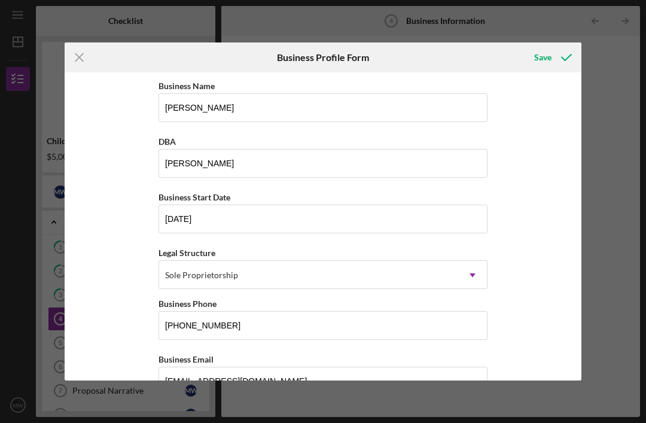
type input "Kandiyohi"
click at [541, 62] on div "Save" at bounding box center [542, 57] width 17 height 24
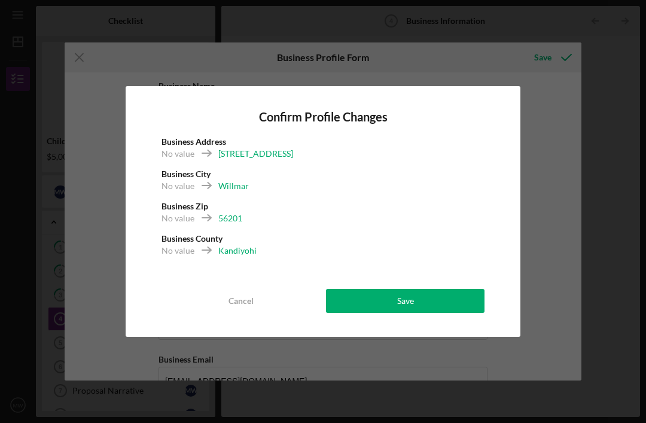
click at [412, 297] on div "Save" at bounding box center [405, 301] width 17 height 24
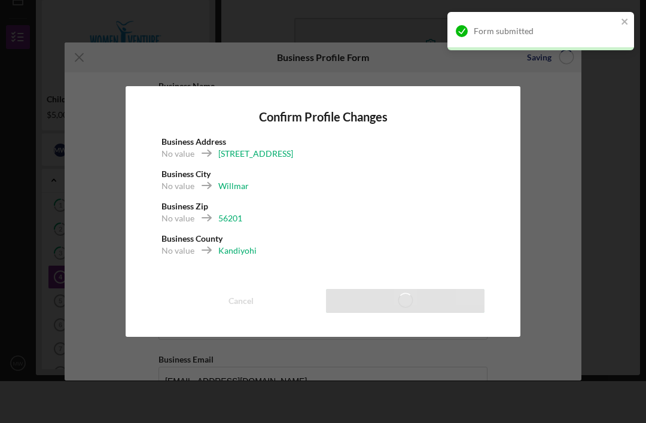
scroll to position [38, 0]
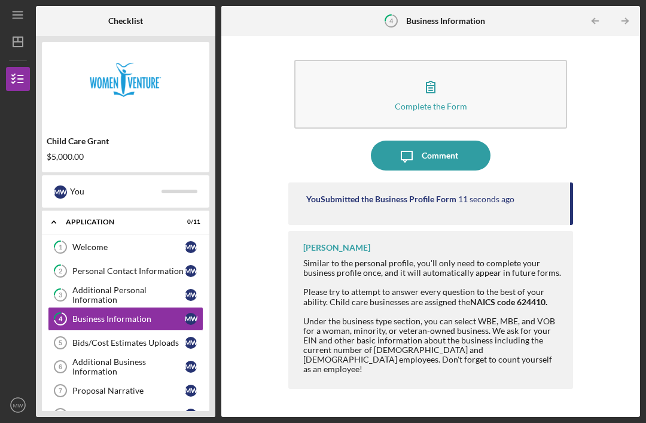
click at [162, 338] on div "Bids/Cost Estimates Uploads" at bounding box center [128, 343] width 113 height 10
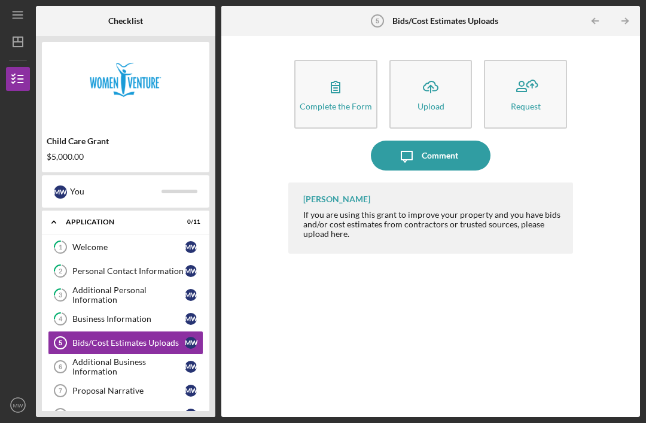
click at [340, 102] on div "Complete the Form" at bounding box center [336, 106] width 72 height 9
click at [340, 72] on icon "button" at bounding box center [336, 87] width 30 height 30
click at [351, 60] on button "Complete the Form Form" at bounding box center [335, 94] width 83 height 69
click at [432, 102] on div "Upload" at bounding box center [431, 106] width 27 height 9
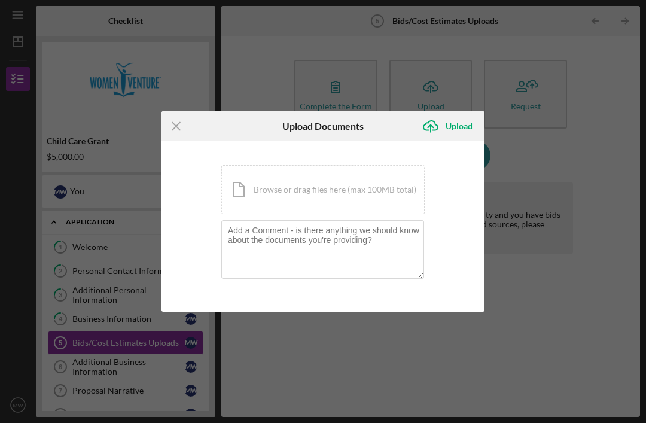
click at [601, 96] on div "Icon/Menu Close Upload Documents Icon/Upload Upload You're uploading documents …" at bounding box center [323, 211] width 646 height 423
click at [171, 131] on icon "Icon/Menu Close" at bounding box center [177, 126] width 30 height 30
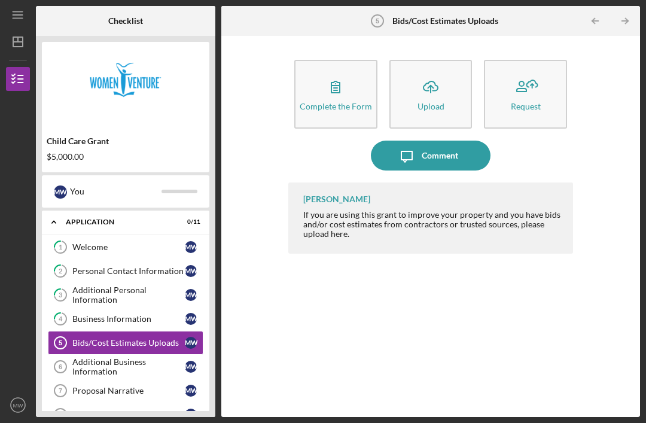
click at [336, 81] on icon "button" at bounding box center [336, 86] width 8 height 11
click at [334, 81] on icon "button" at bounding box center [336, 86] width 8 height 11
click at [341, 72] on icon "button" at bounding box center [336, 87] width 30 height 30
click at [525, 72] on icon "button" at bounding box center [526, 87] width 30 height 30
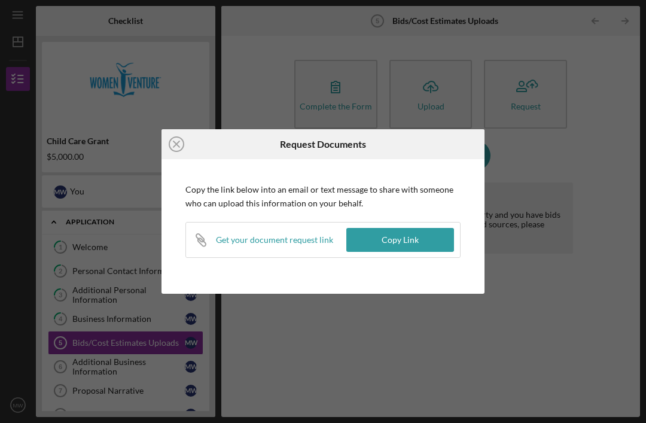
click at [595, 215] on div "Icon/Close Request Documents Copy the link below into an email or text message …" at bounding box center [323, 211] width 646 height 423
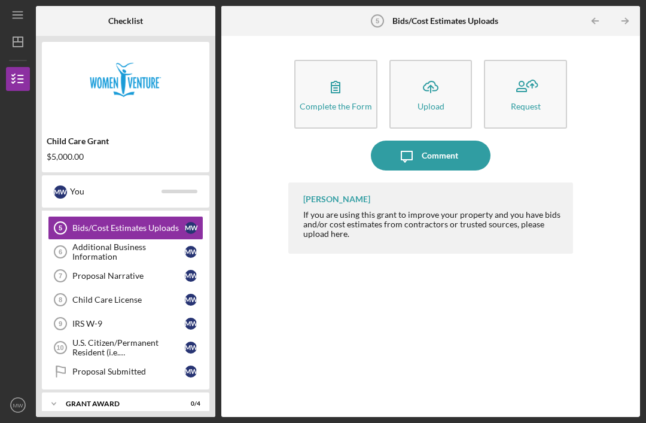
scroll to position [111, 0]
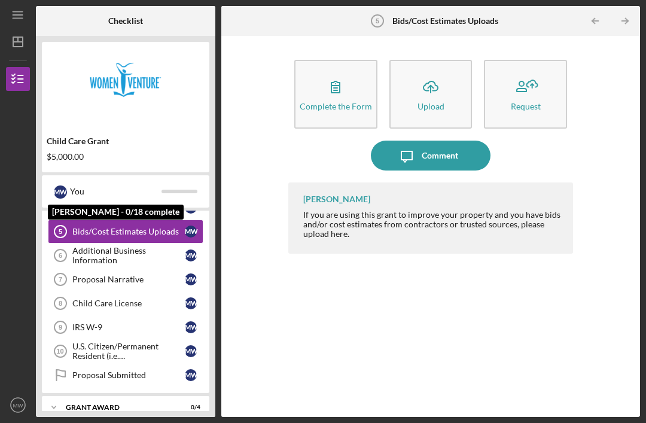
click at [68, 181] on div "M W You" at bounding box center [126, 191] width 156 height 20
click at [409, 315] on div "[PERSON_NAME] If you are using this grant to improve your property and you have…" at bounding box center [430, 291] width 285 height 217
